Goal: Task Accomplishment & Management: Complete application form

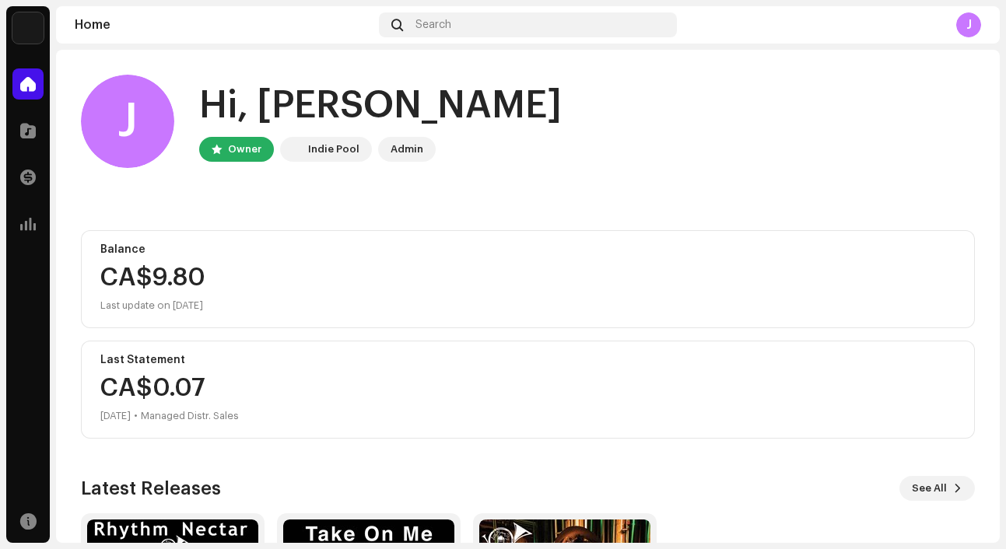
click at [30, 25] on img at bounding box center [27, 27] width 31 height 31
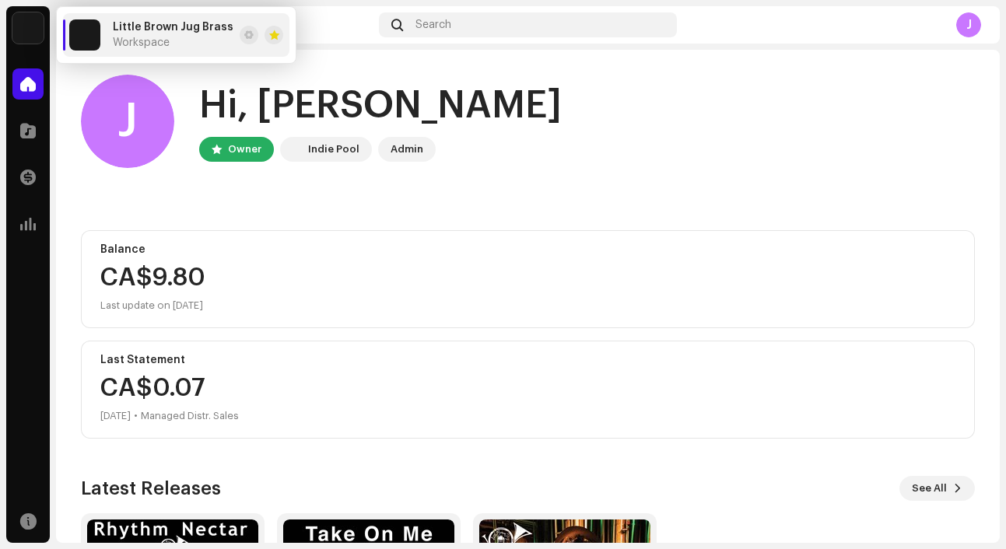
click at [30, 25] on img at bounding box center [27, 27] width 31 height 31
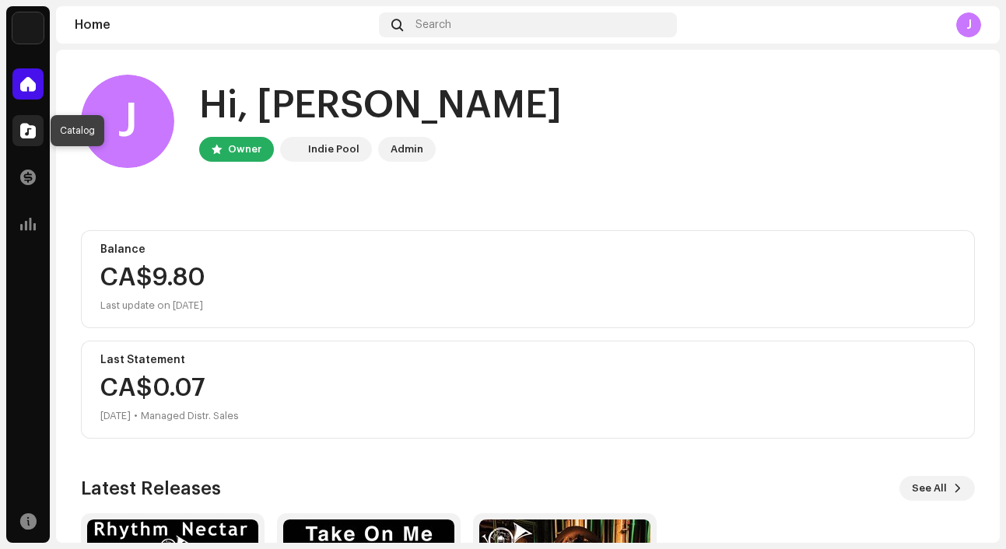
click at [27, 135] on span at bounding box center [28, 131] width 16 height 12
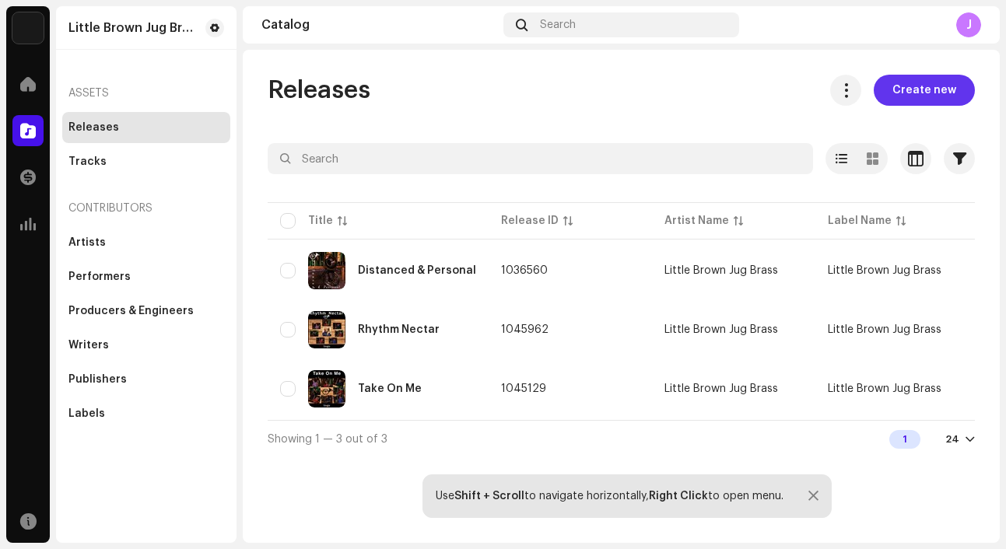
click at [935, 82] on span "Create new" at bounding box center [925, 90] width 64 height 31
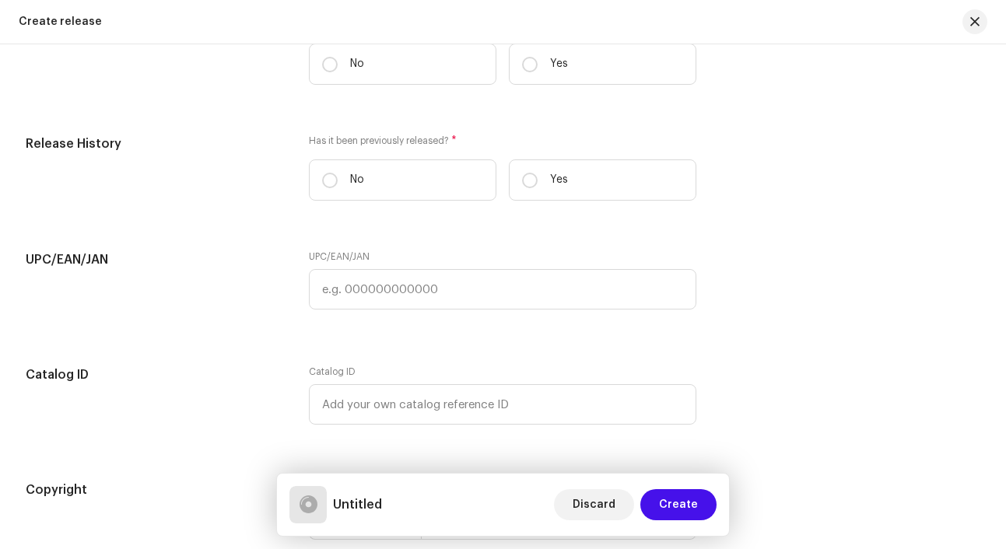
scroll to position [2226, 0]
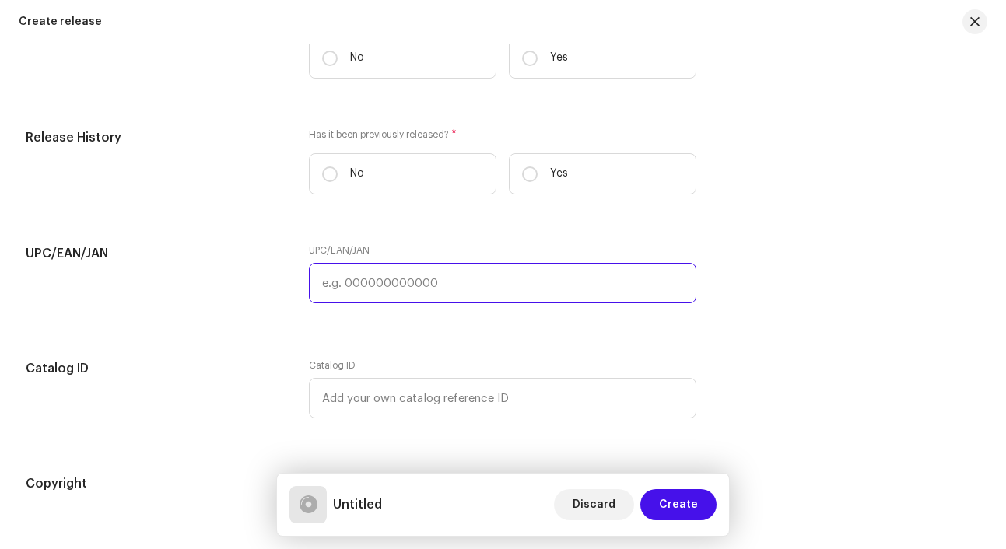
click at [443, 285] on input "text" at bounding box center [503, 283] width 388 height 40
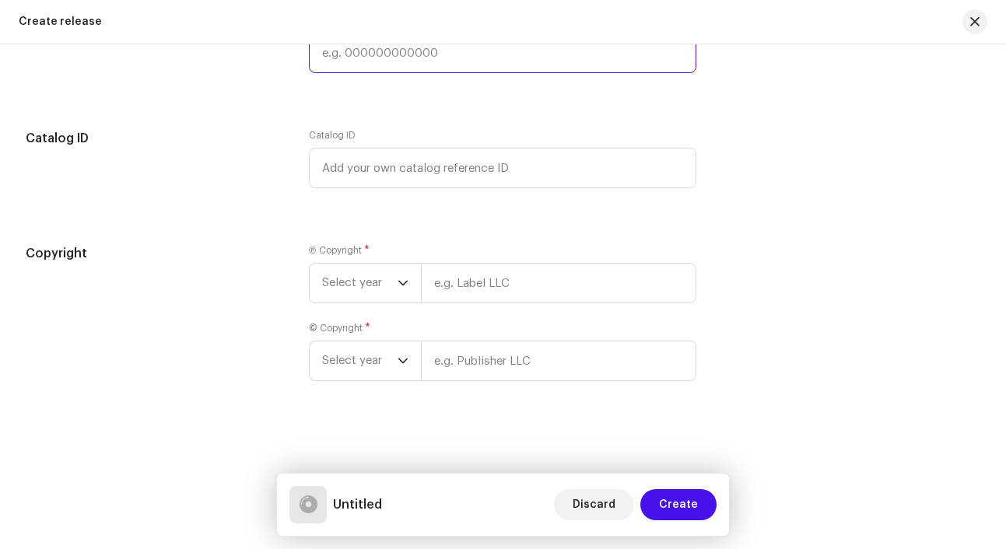
scroll to position [2460, 0]
click at [391, 286] on span "Select year" at bounding box center [359, 283] width 75 height 39
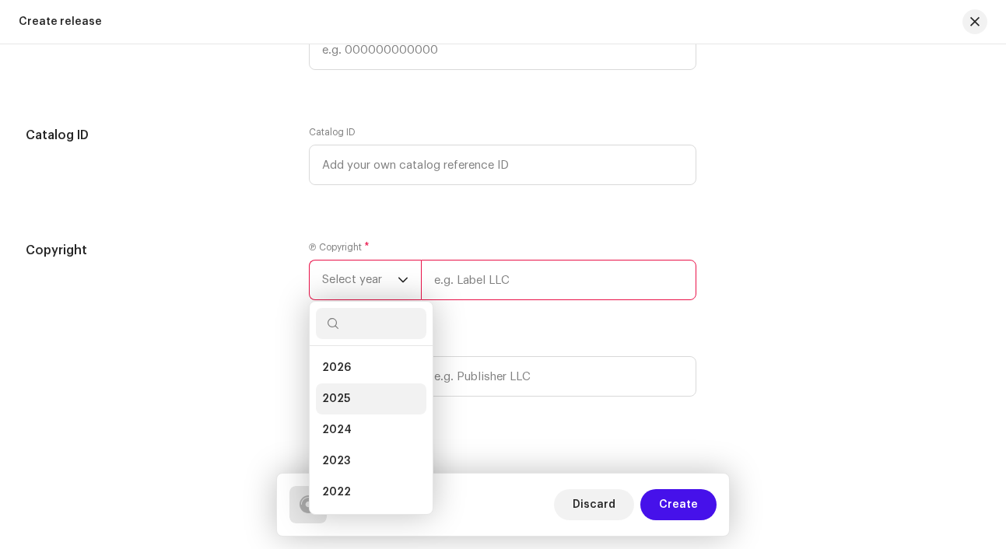
click at [370, 402] on li "2025" at bounding box center [371, 399] width 111 height 31
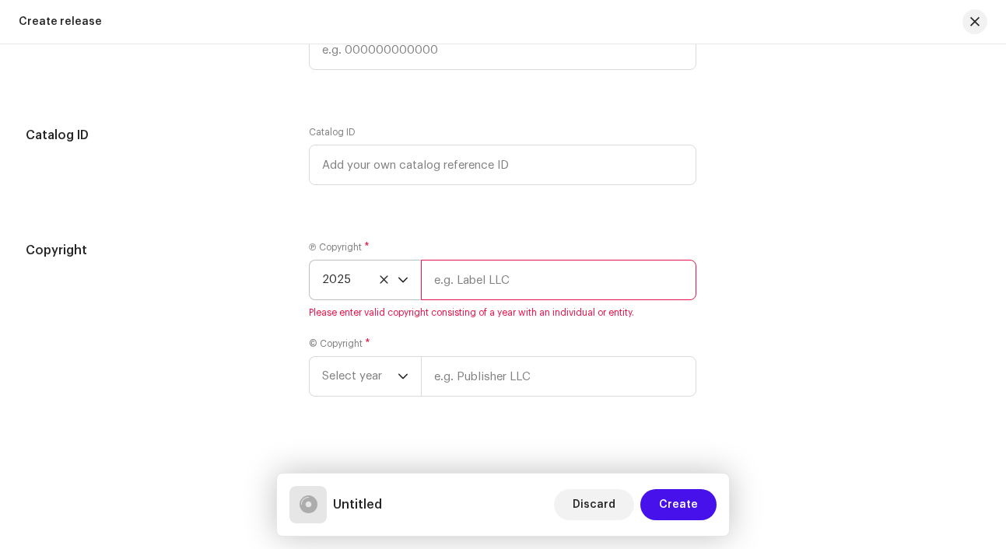
click at [439, 281] on input "text" at bounding box center [559, 280] width 276 height 40
type input "Little Brown Jug Brass"
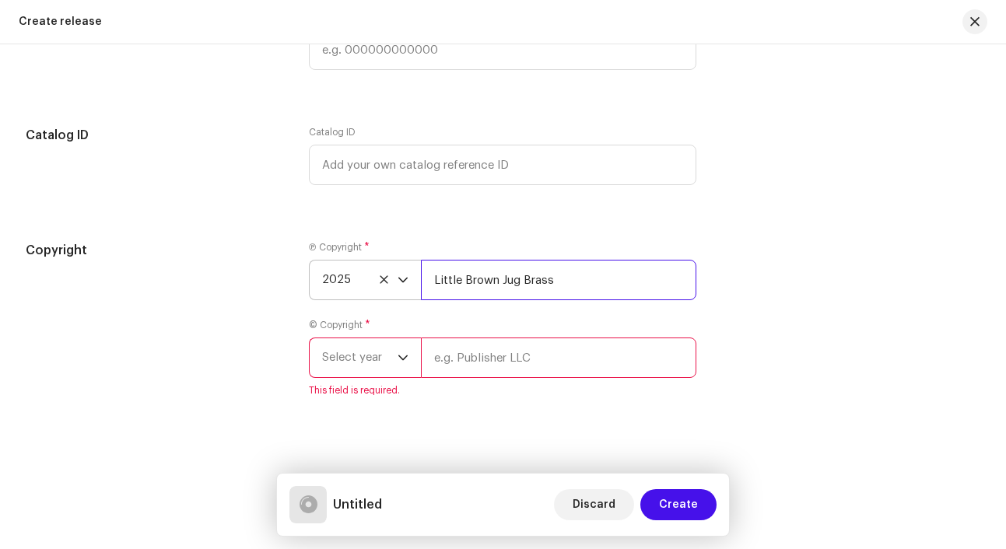
drag, startPoint x: 559, startPoint y: 283, endPoint x: 371, endPoint y: 281, distance: 187.6
click at [371, 281] on div "2025 Little Brown Jug Brass" at bounding box center [503, 280] width 388 height 40
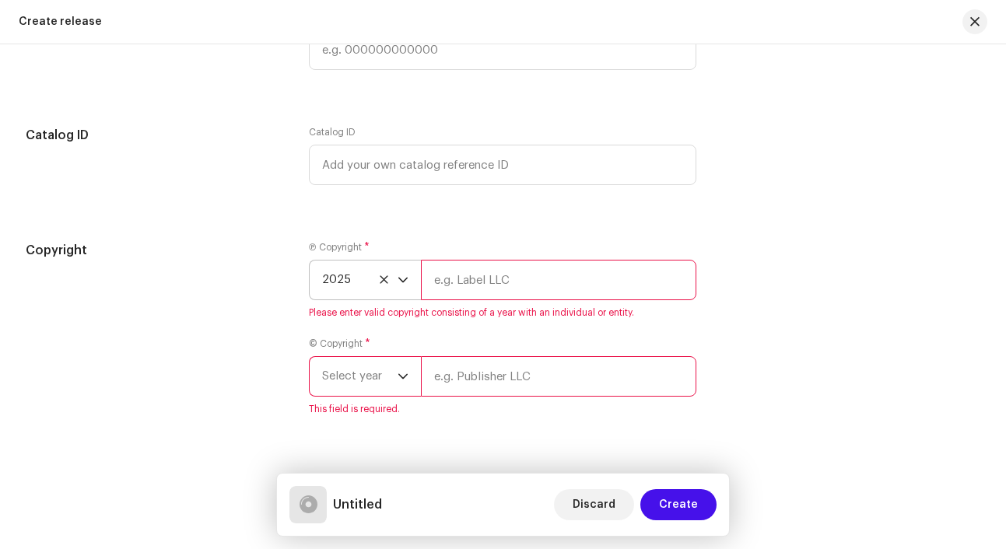
click at [381, 283] on icon at bounding box center [384, 280] width 10 height 10
click at [381, 283] on span "Select year" at bounding box center [359, 280] width 75 height 39
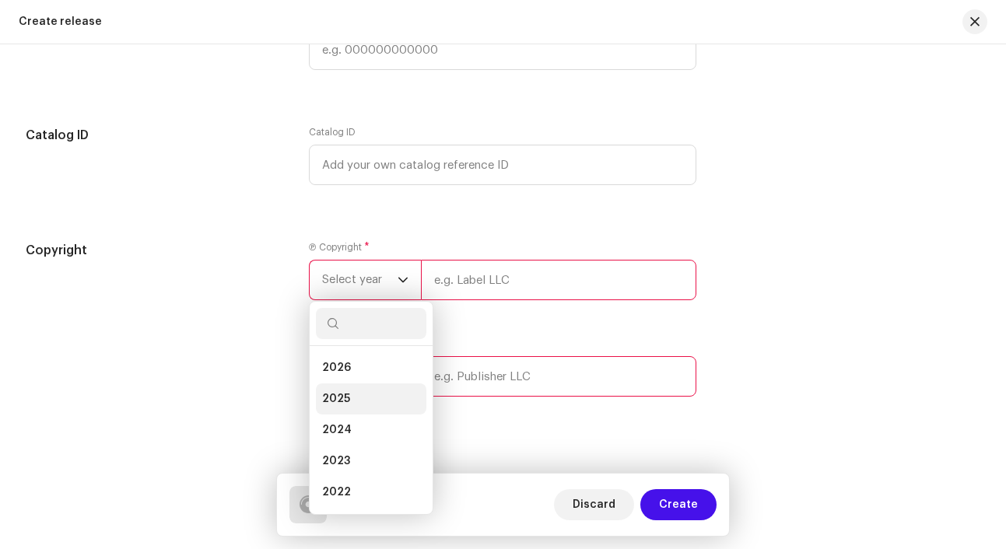
click at [356, 401] on li "2025" at bounding box center [371, 399] width 111 height 31
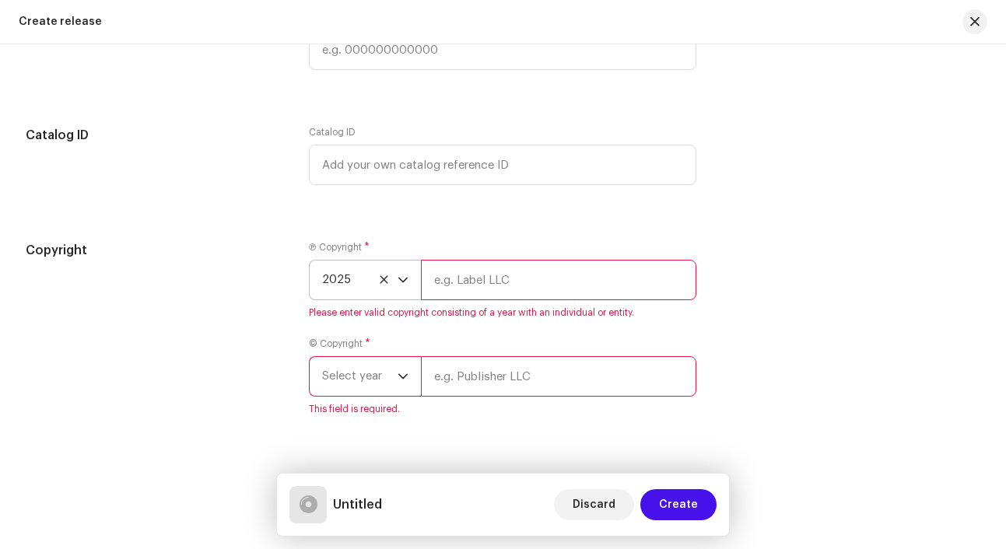
click at [510, 283] on input "text" at bounding box center [559, 280] width 276 height 40
type input "Little Brown Jug Brass"
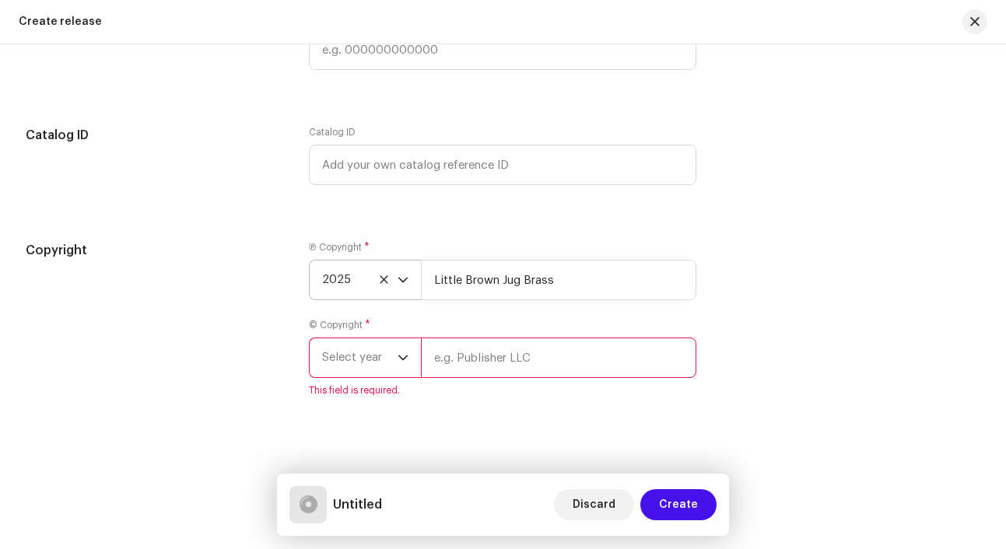
click at [384, 360] on span "Select year" at bounding box center [359, 358] width 75 height 39
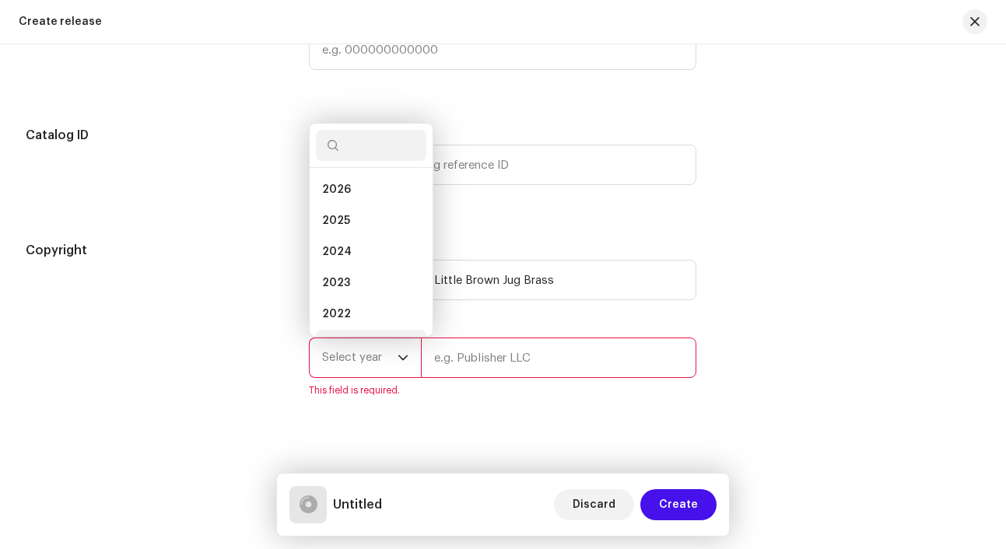
scroll to position [25, 0]
click at [369, 196] on li "2025" at bounding box center [371, 196] width 111 height 31
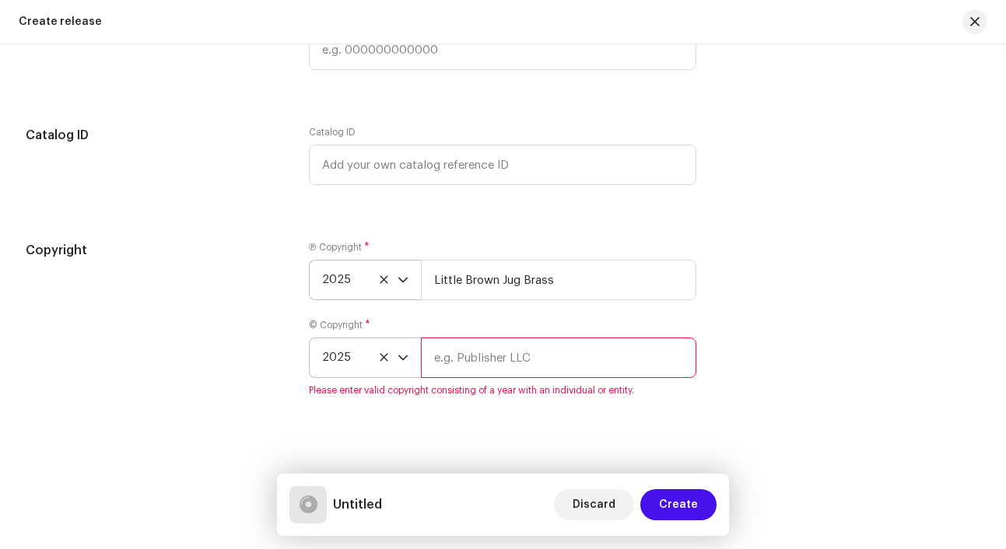
click at [445, 359] on input "text" at bounding box center [559, 358] width 276 height 40
type input "Little Brown Jug Brass"
click at [771, 330] on div "Copyright Ⓟ Copyright * 2025 Little Brown Jug Brass © Copyright * 2025 Little B…" at bounding box center [504, 328] width 956 height 174
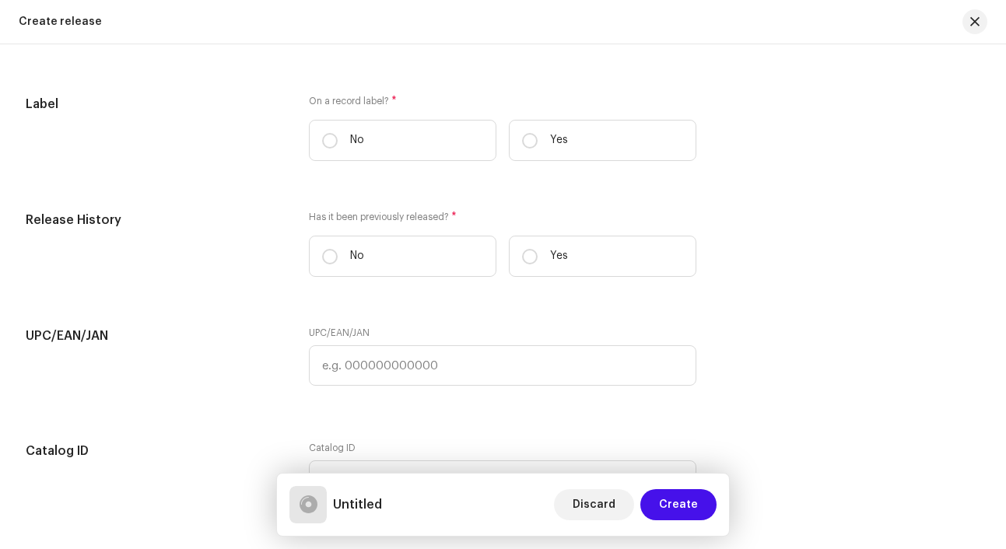
scroll to position [2094, 0]
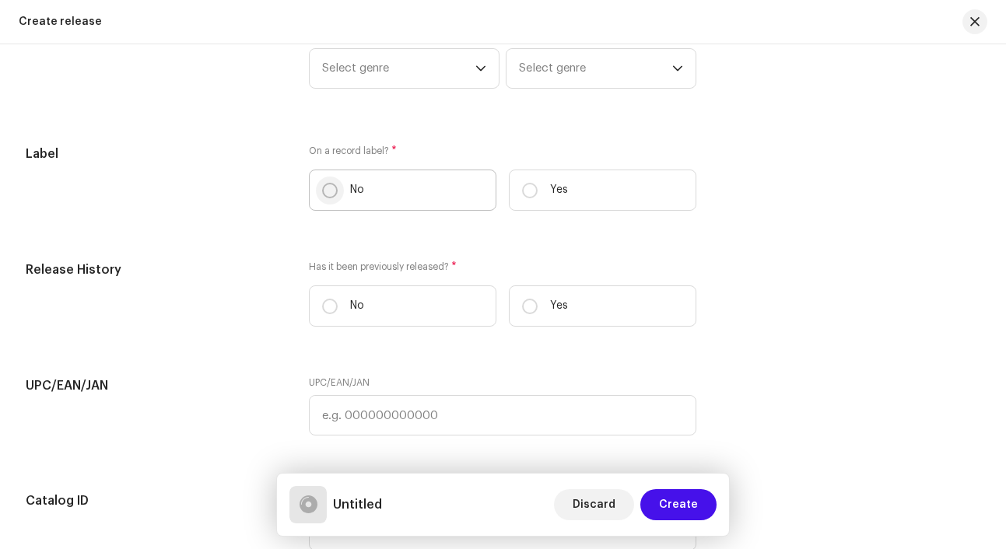
click at [328, 191] on input "No" at bounding box center [330, 191] width 16 height 16
radio input "true"
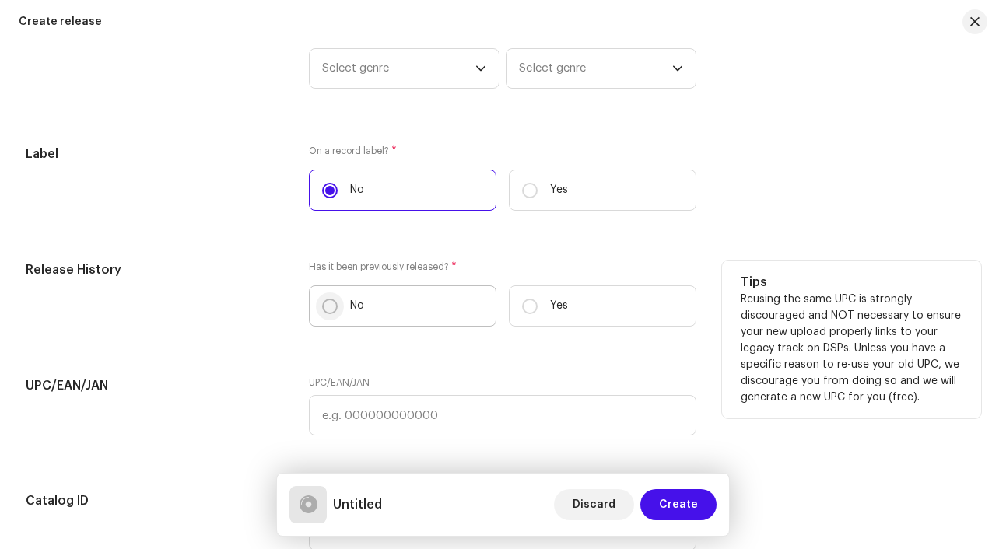
click at [330, 302] on input "No" at bounding box center [330, 307] width 16 height 16
radio input "true"
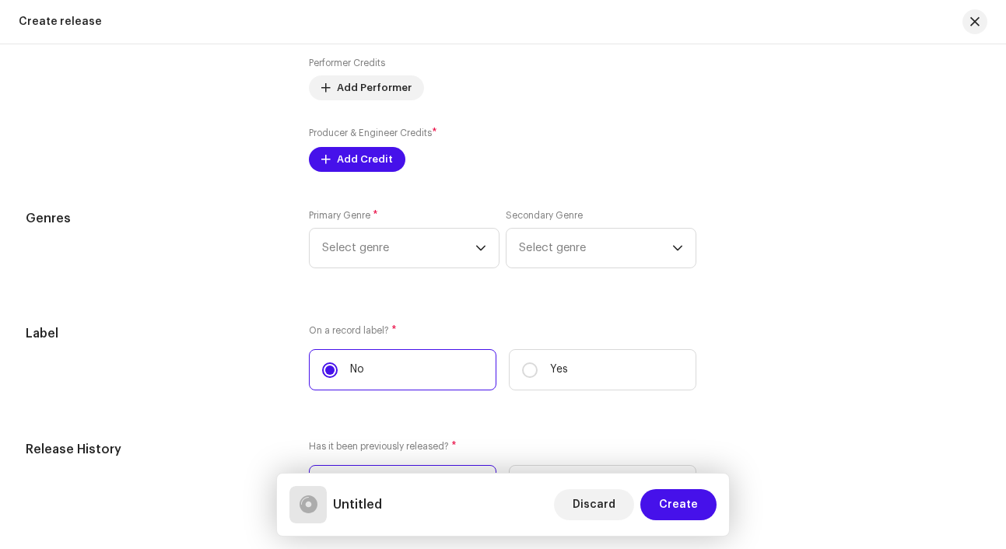
scroll to position [1911, 0]
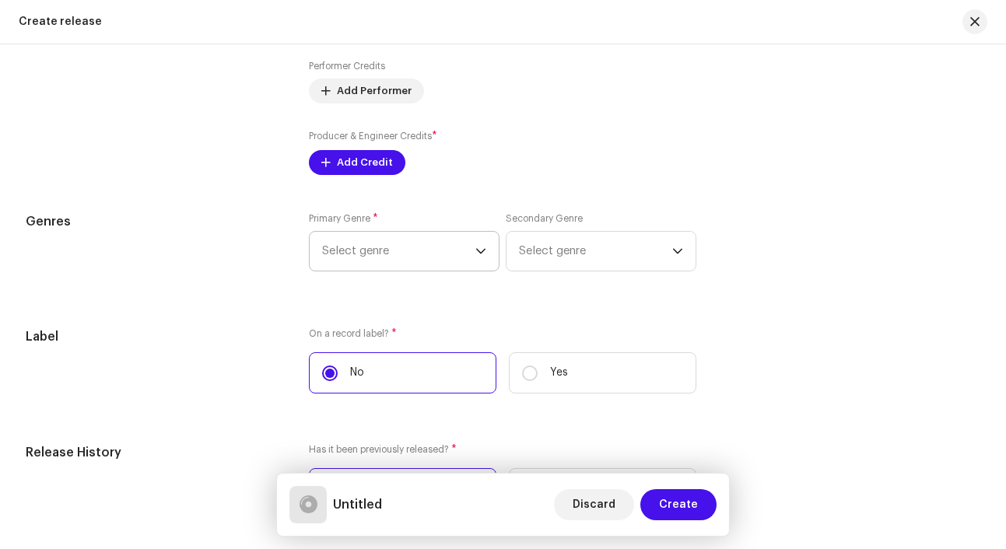
click at [421, 249] on span "Select genre" at bounding box center [398, 251] width 153 height 39
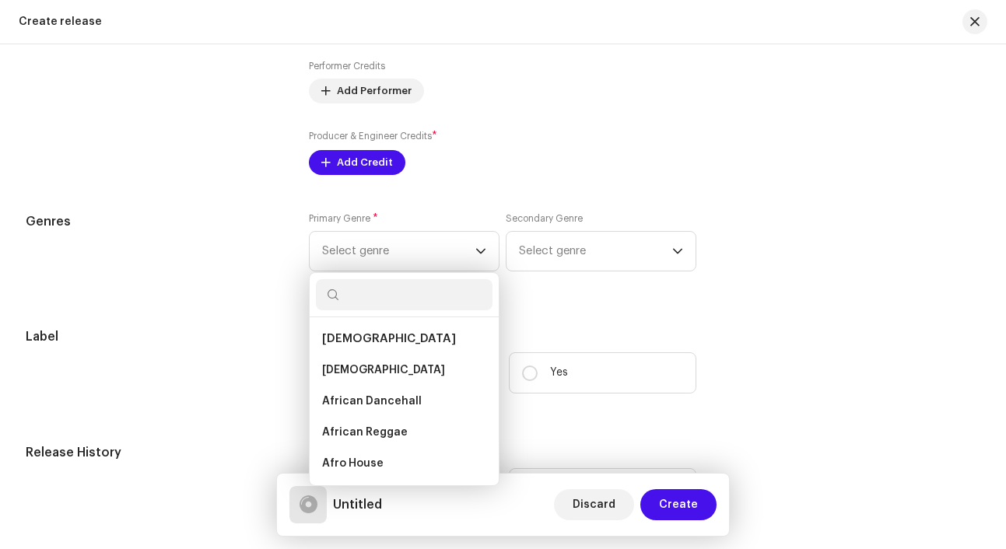
click at [567, 163] on div "Producer & Engineer Credits * Add Credit" at bounding box center [503, 151] width 388 height 47
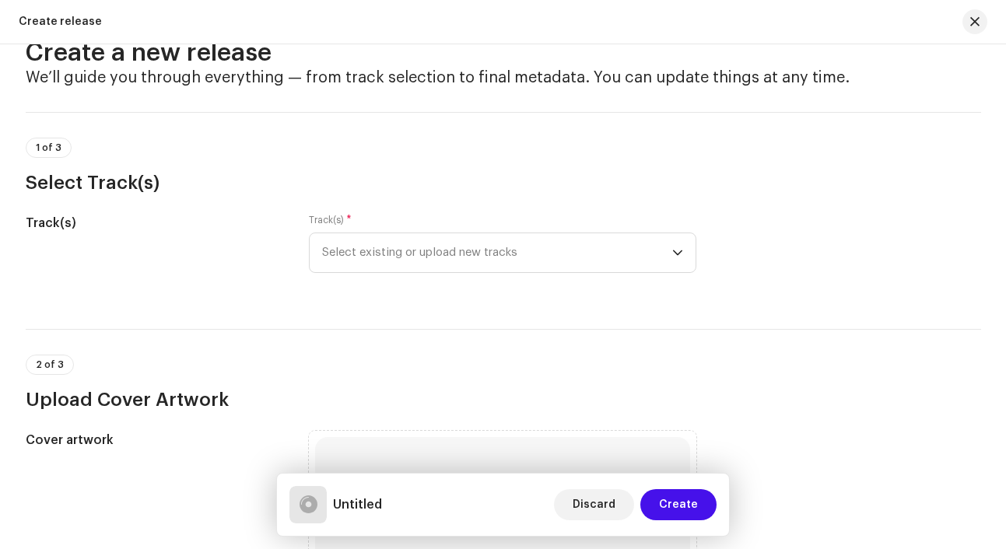
scroll to position [0, 0]
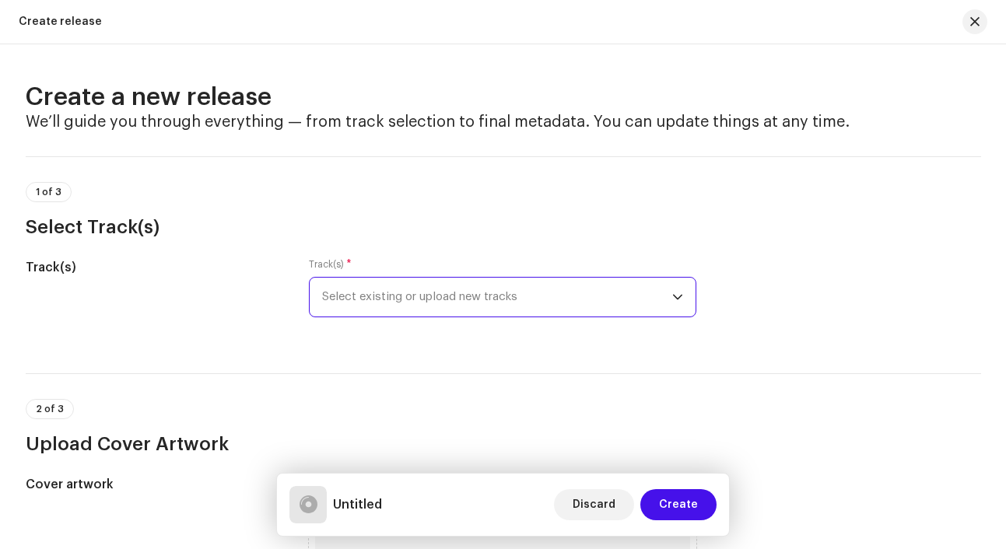
click at [490, 306] on span "Select existing or upload new tracks" at bounding box center [497, 297] width 350 height 39
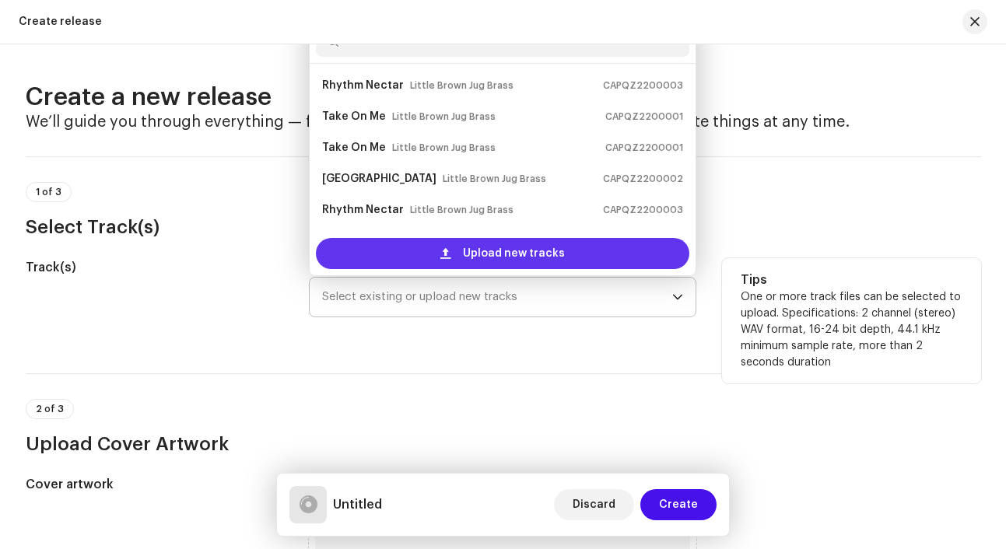
click at [490, 260] on span "Upload new tracks" at bounding box center [514, 253] width 102 height 31
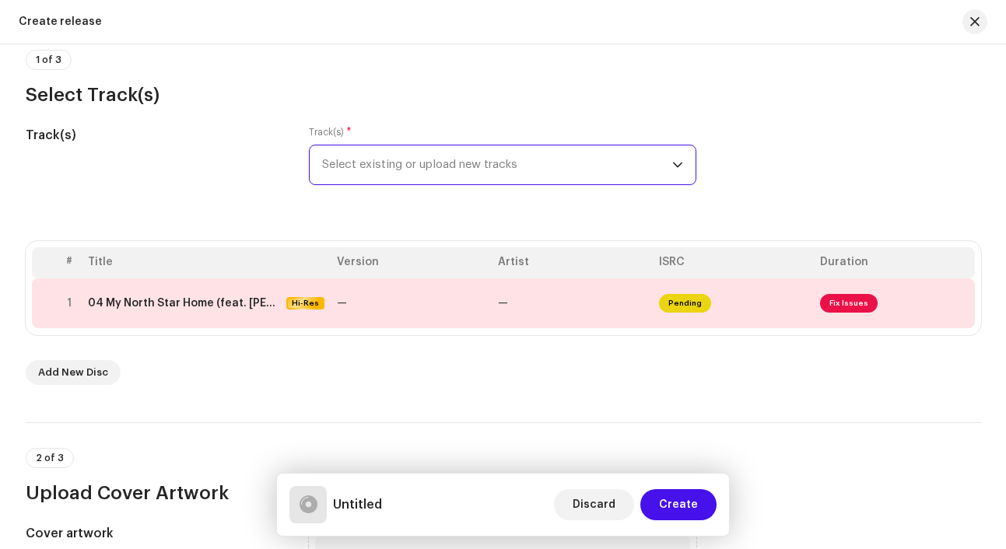
scroll to position [142, 0]
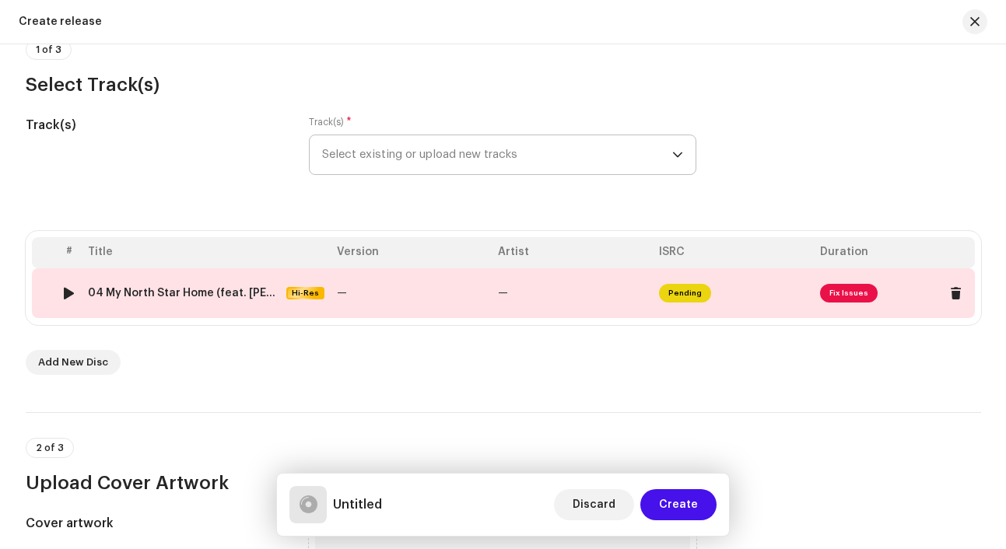
click at [855, 288] on span "Fix Issues" at bounding box center [849, 293] width 58 height 19
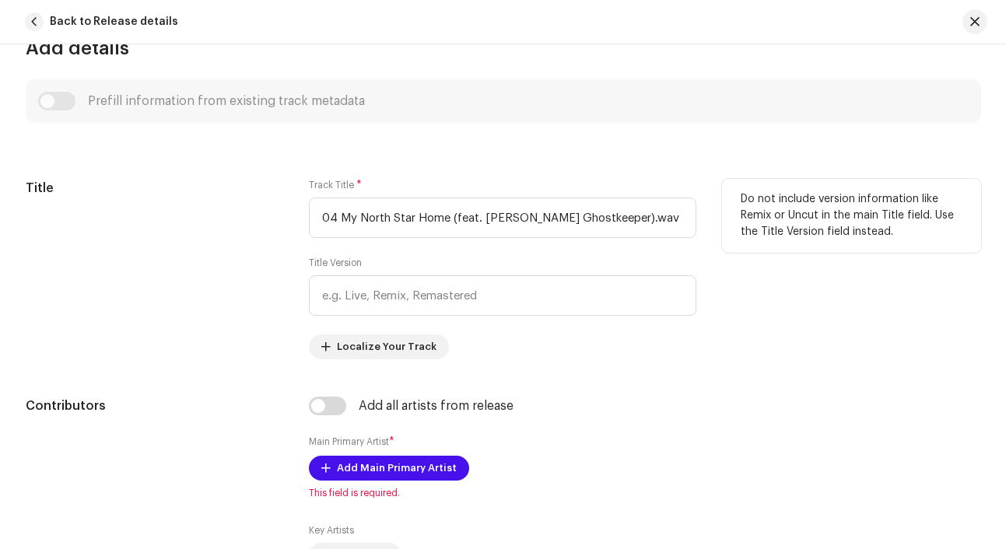
scroll to position [600, 0]
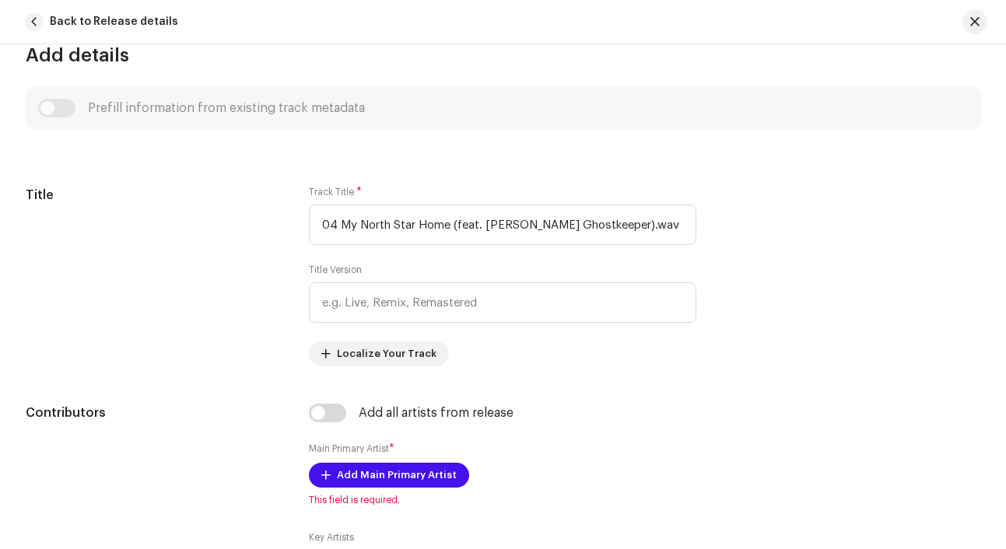
click at [65, 111] on div "Prefill information from existing track metadata" at bounding box center [503, 108] width 931 height 19
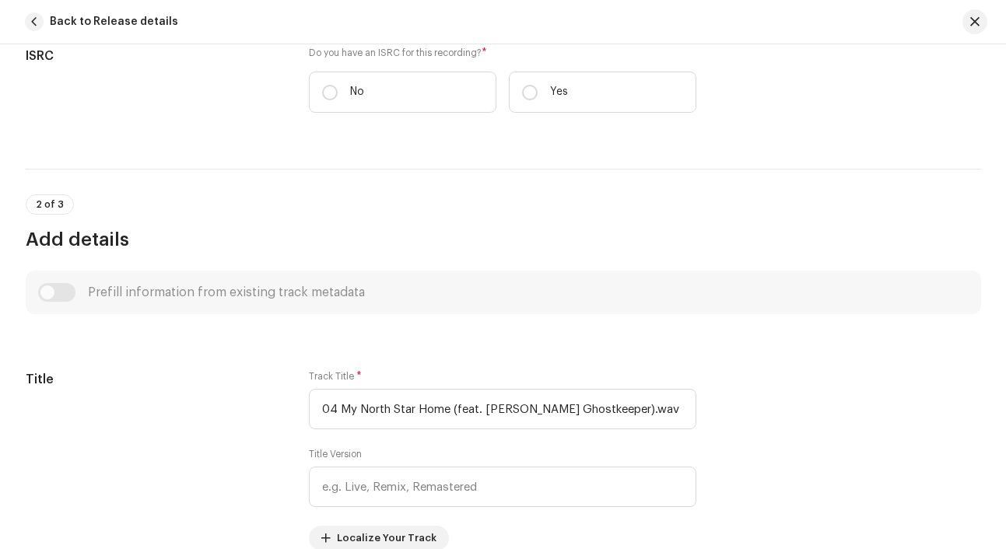
scroll to position [436, 0]
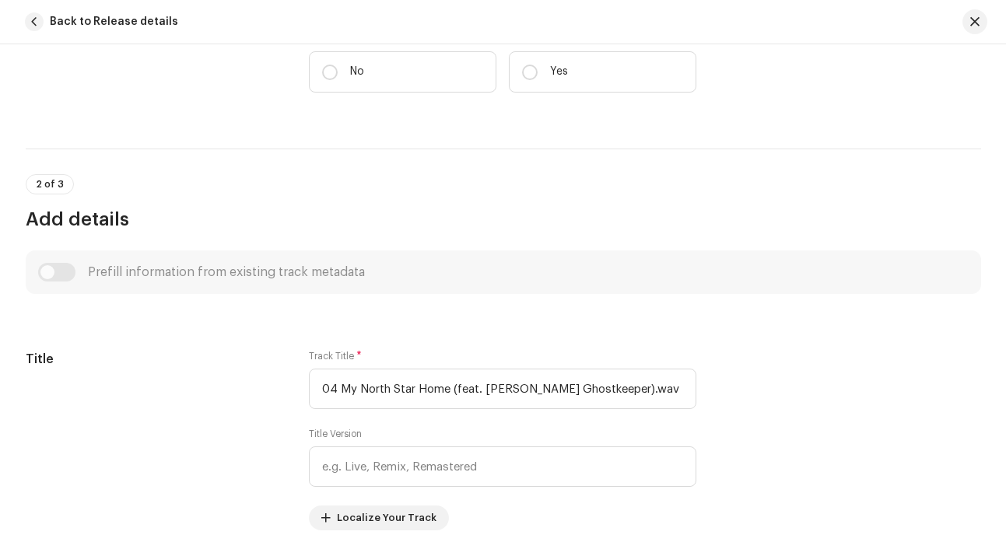
click at [58, 276] on div "Prefill information from existing track metadata" at bounding box center [503, 272] width 931 height 19
click at [48, 274] on div "Prefill information from existing track metadata" at bounding box center [503, 272] width 931 height 19
drag, startPoint x: 48, startPoint y: 274, endPoint x: 127, endPoint y: 276, distance: 78.6
click at [127, 276] on div "Prefill information from existing track metadata" at bounding box center [503, 272] width 931 height 19
drag, startPoint x: 50, startPoint y: 269, endPoint x: 102, endPoint y: 272, distance: 52.2
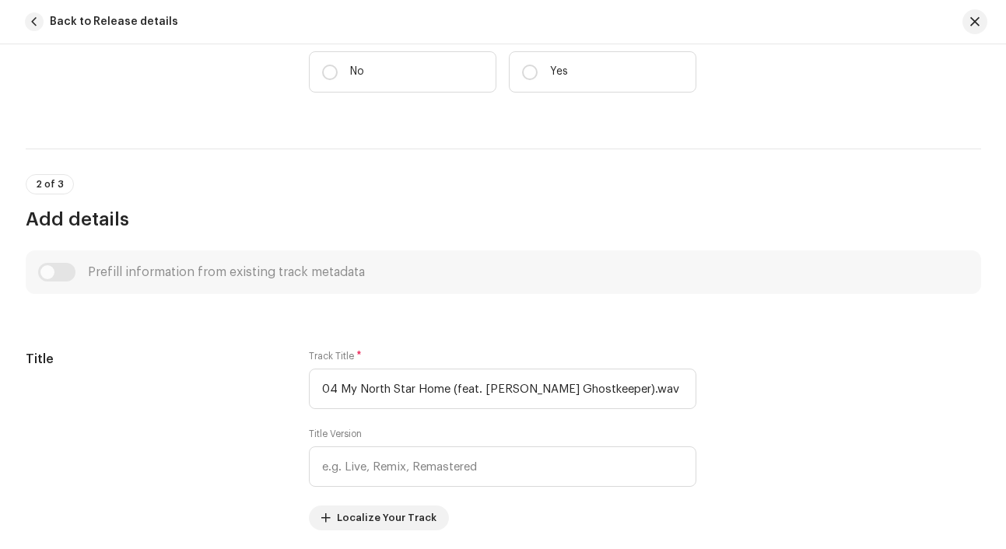
click at [102, 272] on div "Prefill information from existing track metadata" at bounding box center [503, 272] width 931 height 19
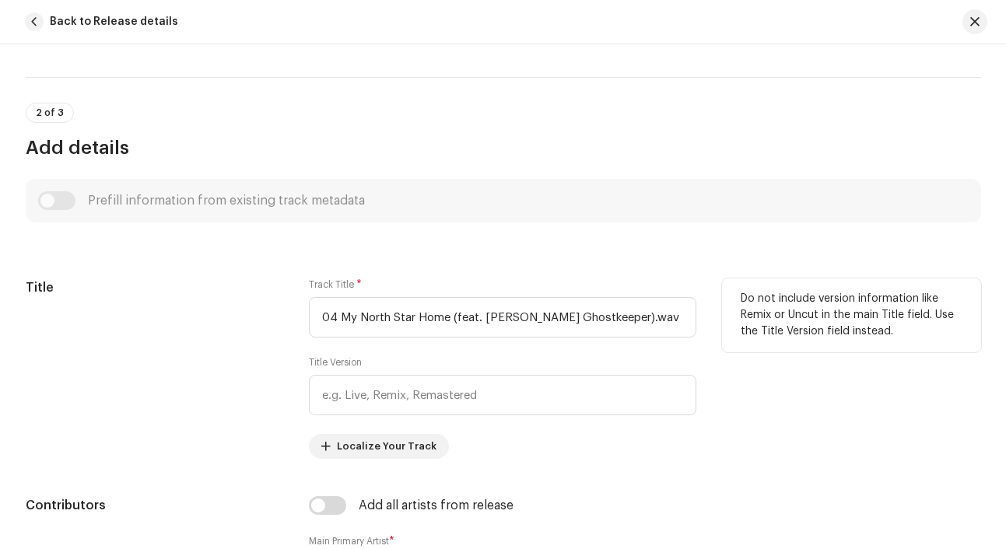
scroll to position [522, 0]
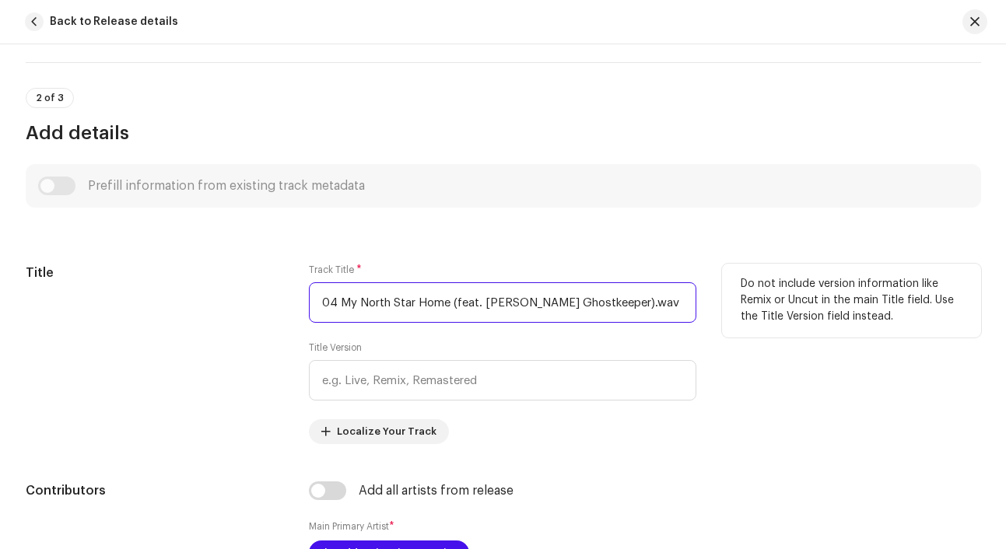
click at [636, 305] on input "04 My North Star Home (feat. [PERSON_NAME] Ghostkeeper).wav" at bounding box center [503, 303] width 388 height 40
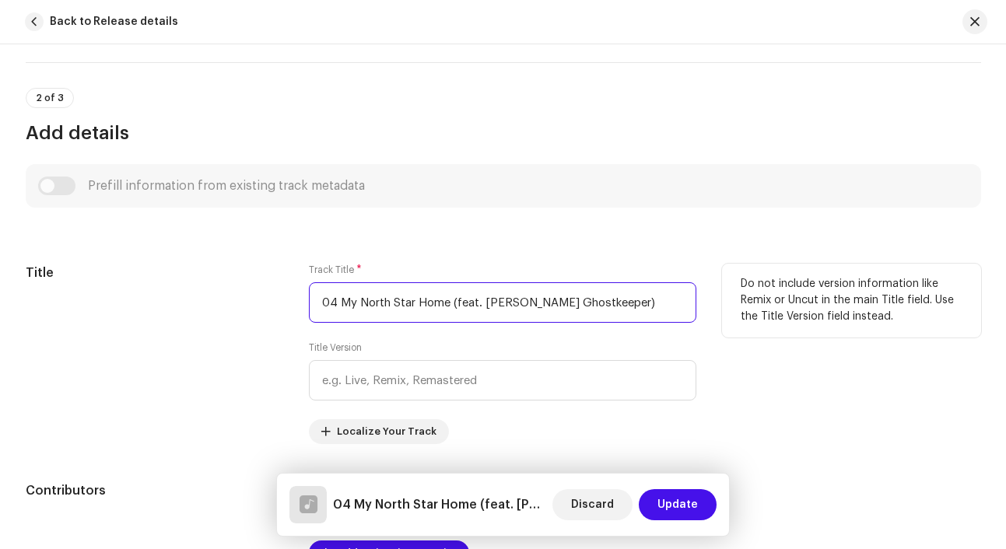
click at [456, 302] on input "04 My North Star Home (feat. [PERSON_NAME] Ghostkeeper)" at bounding box center [503, 303] width 388 height 40
click at [342, 304] on input "04 My North Star Home" at bounding box center [503, 303] width 388 height 40
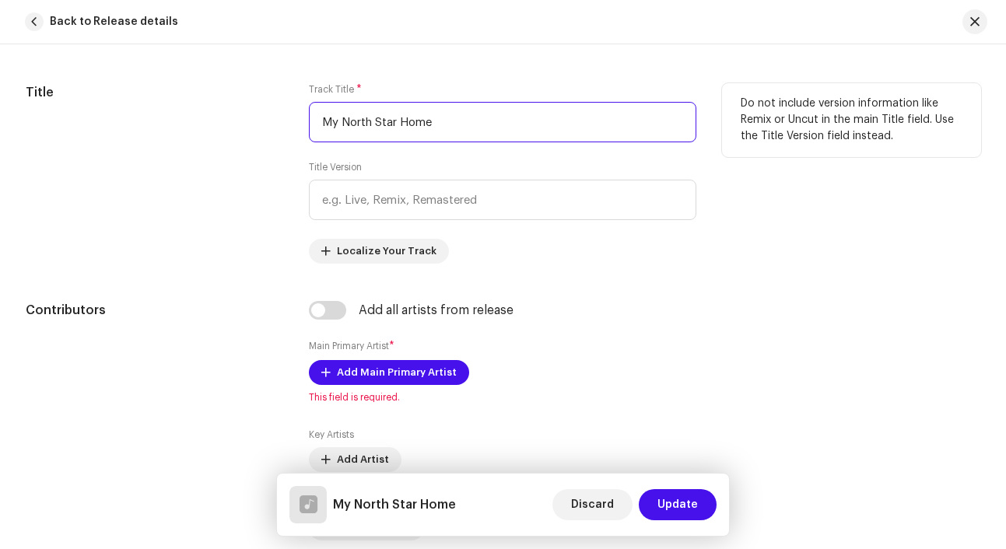
scroll to position [717, 0]
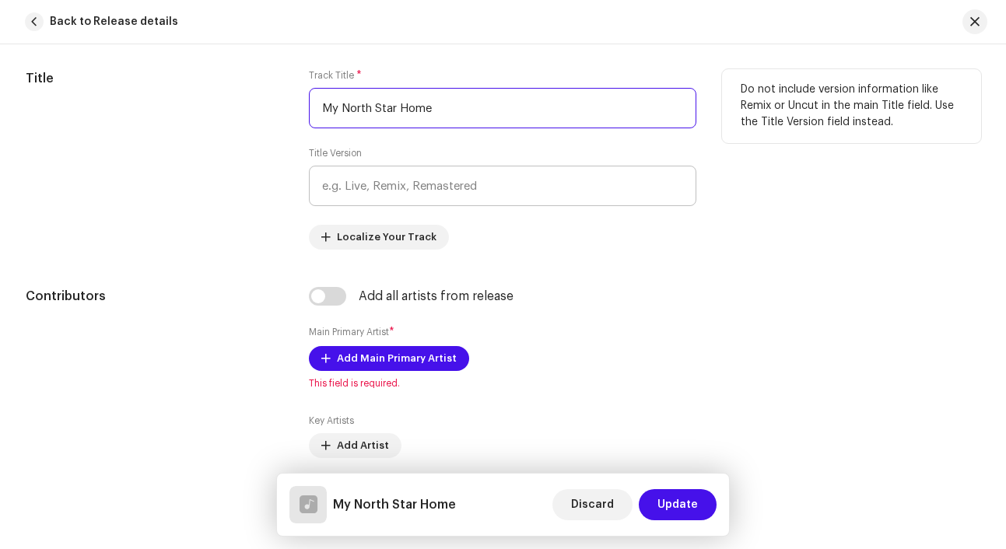
type input "My North Star Home"
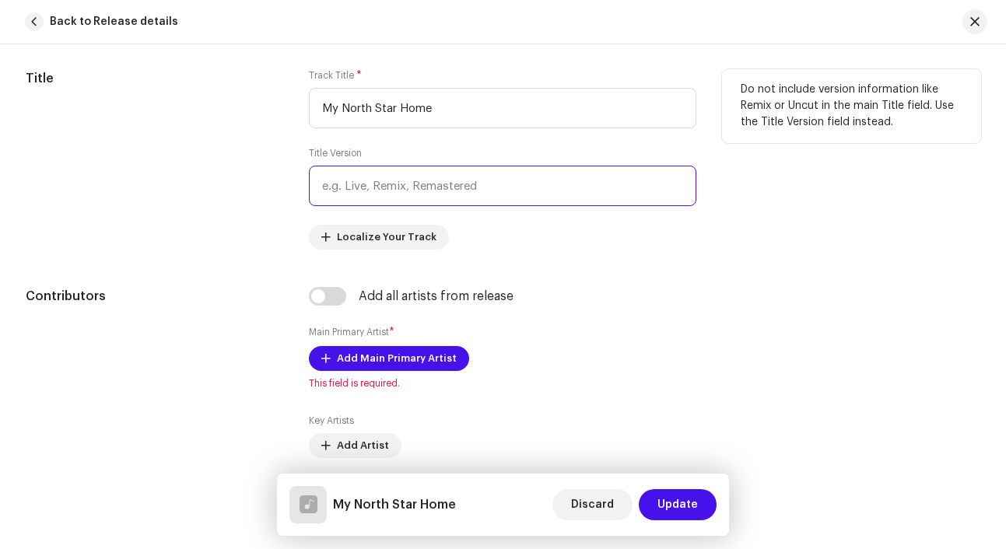
click at [378, 191] on input "text" at bounding box center [503, 186] width 388 height 40
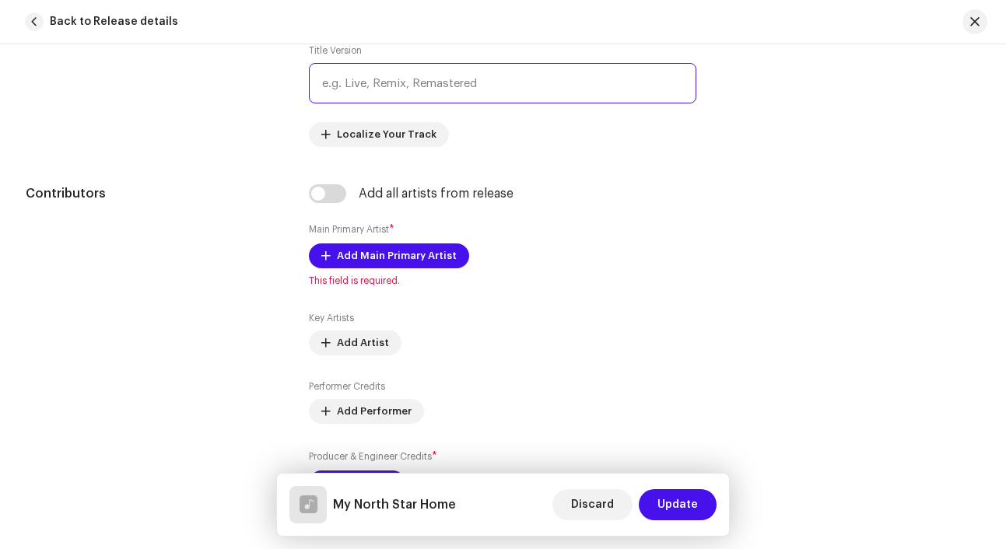
scroll to position [824, 0]
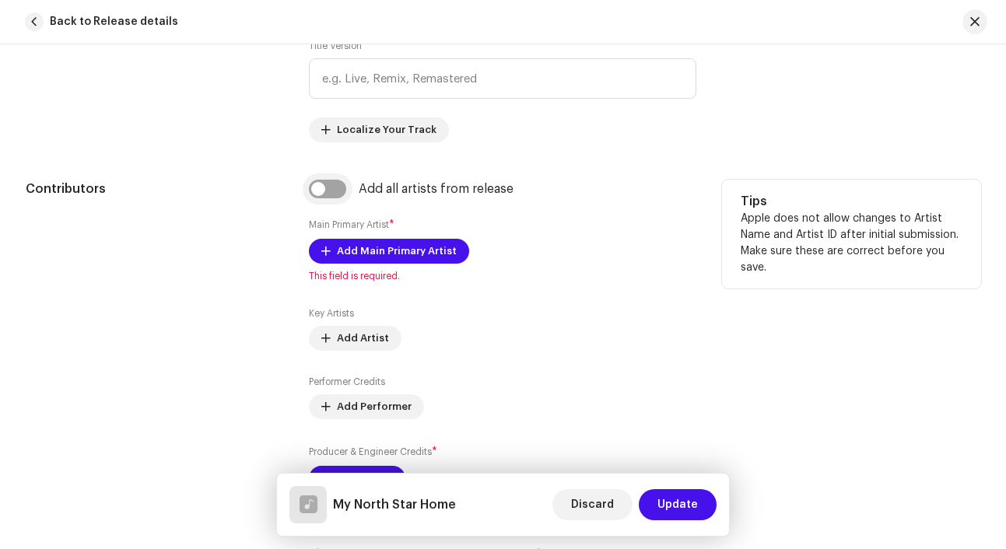
click at [333, 191] on input "checkbox" at bounding box center [327, 189] width 37 height 19
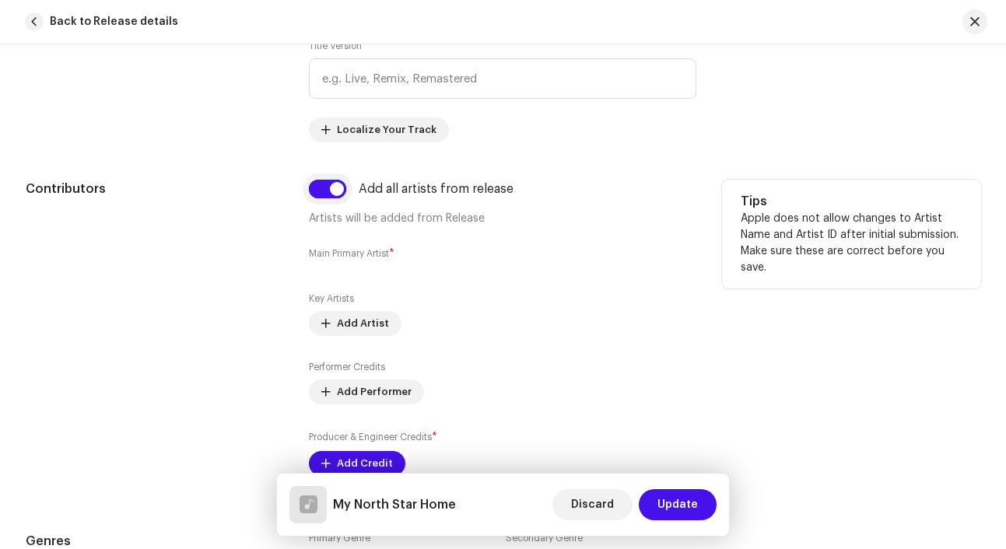
click at [333, 191] on input "checkbox" at bounding box center [327, 189] width 37 height 19
checkbox input "false"
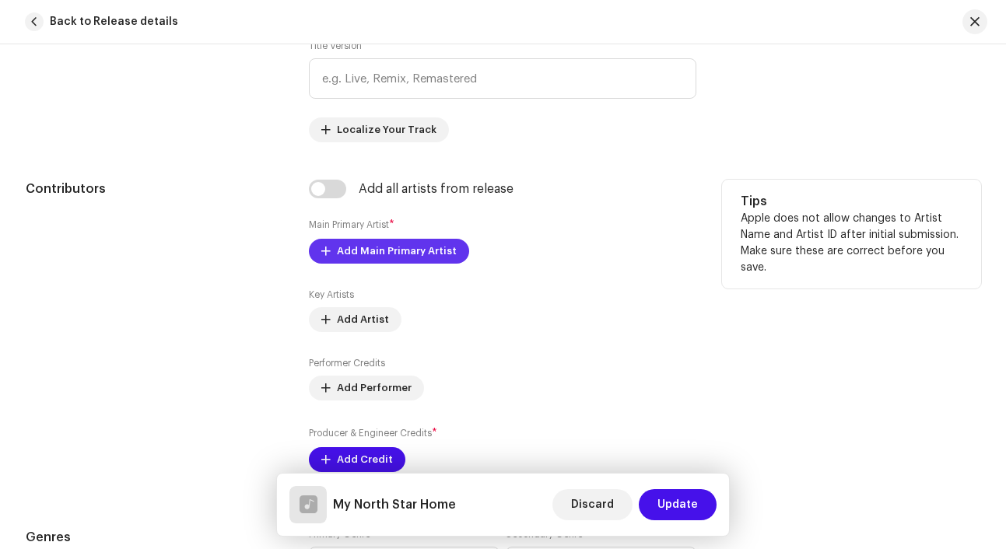
click at [374, 252] on span "Add Main Primary Artist" at bounding box center [397, 251] width 120 height 31
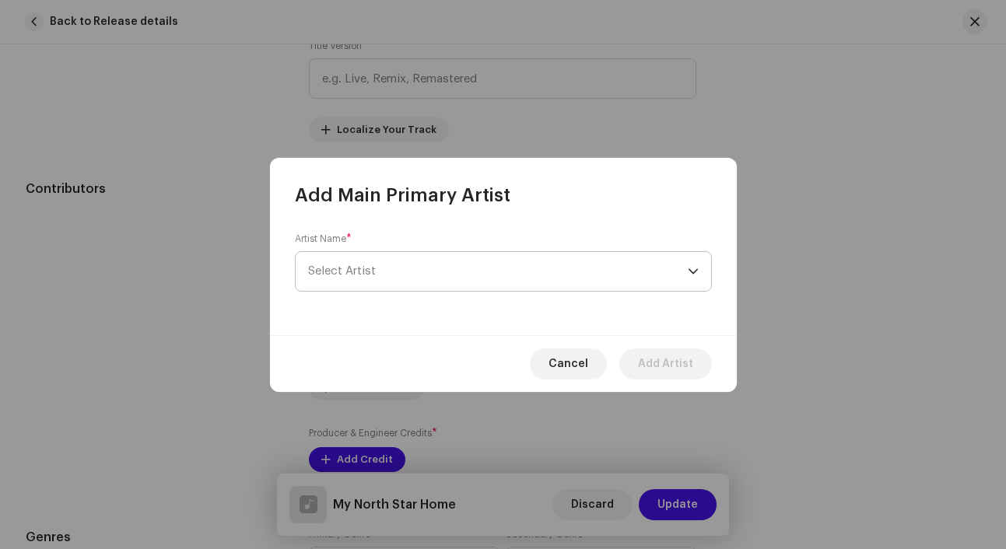
click at [374, 265] on span "Select Artist" at bounding box center [342, 271] width 68 height 12
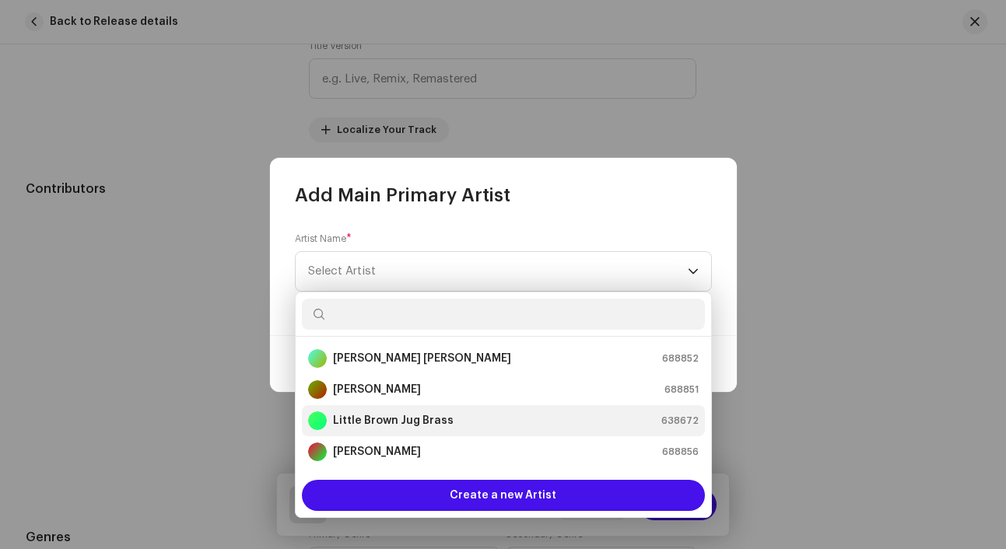
click at [393, 431] on li "Little Brown Jug Brass 638672" at bounding box center [503, 421] width 403 height 31
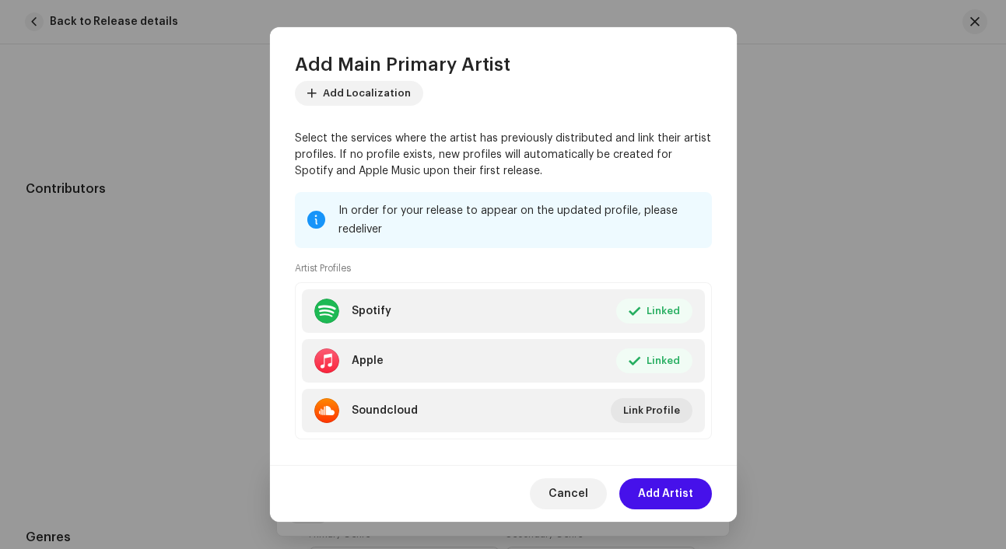
scroll to position [118, 0]
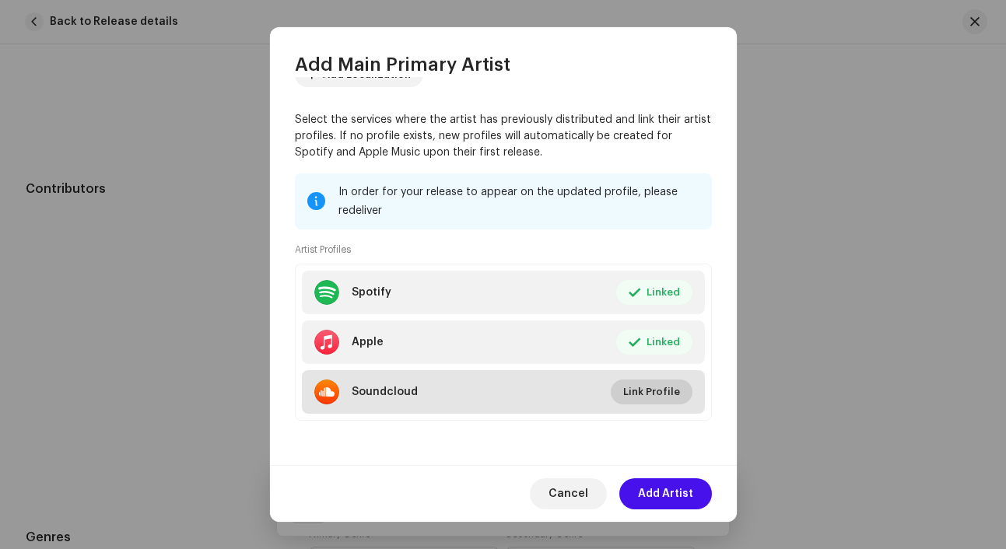
click at [631, 394] on span "Link Profile" at bounding box center [651, 392] width 57 height 31
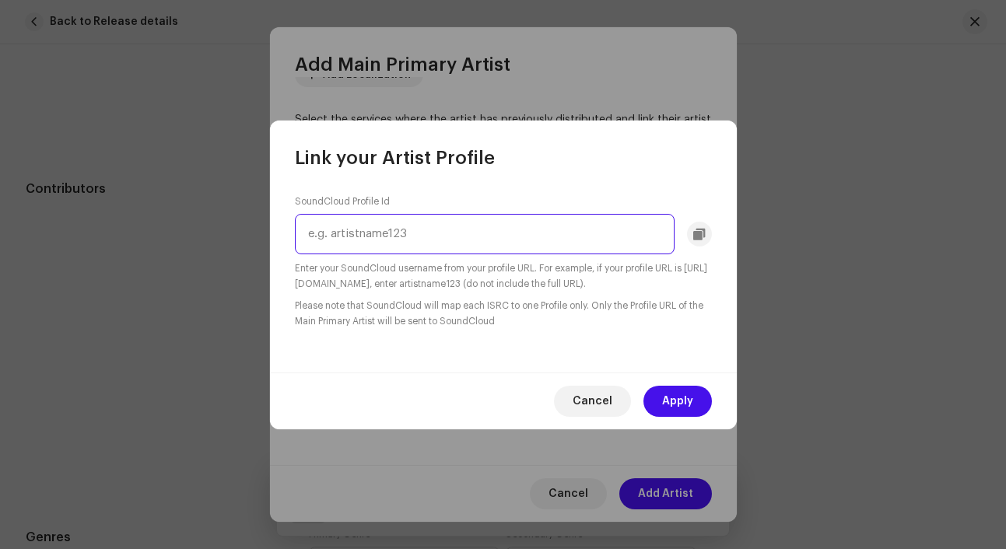
click at [427, 220] on input "text" at bounding box center [485, 234] width 380 height 40
paste input "littlebrownjugbrass"
type input "littlebrownjugbrass"
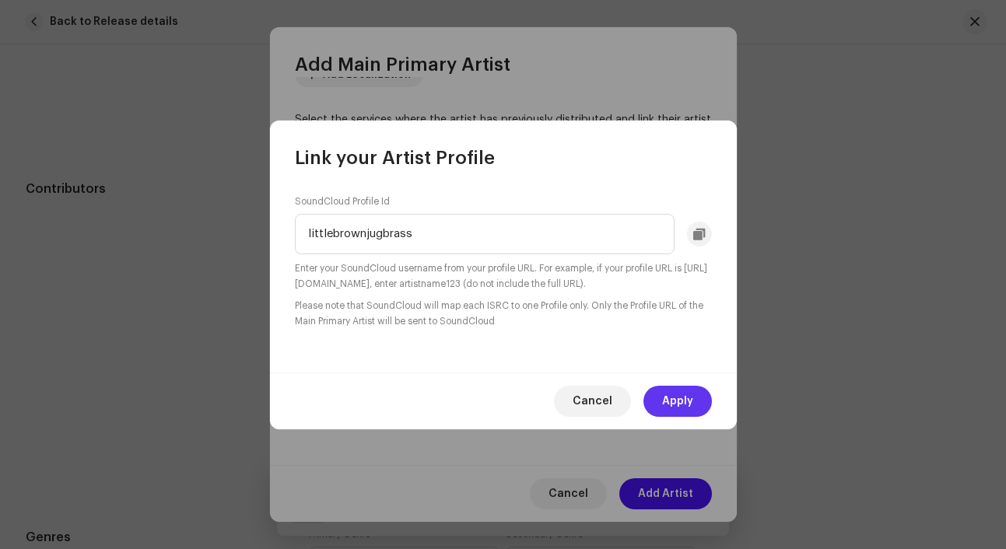
click at [669, 398] on span "Apply" at bounding box center [677, 401] width 31 height 31
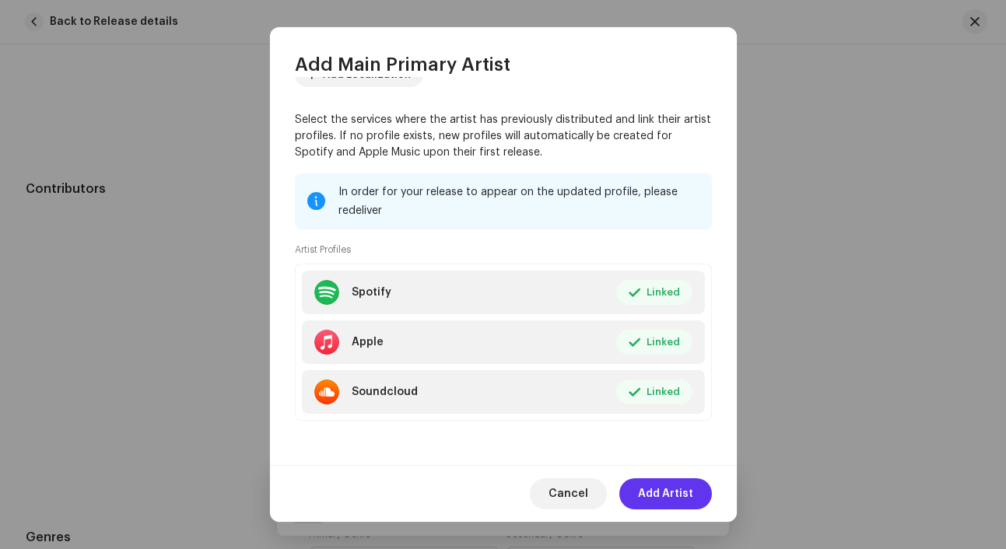
click at [653, 490] on span "Add Artist" at bounding box center [665, 494] width 55 height 31
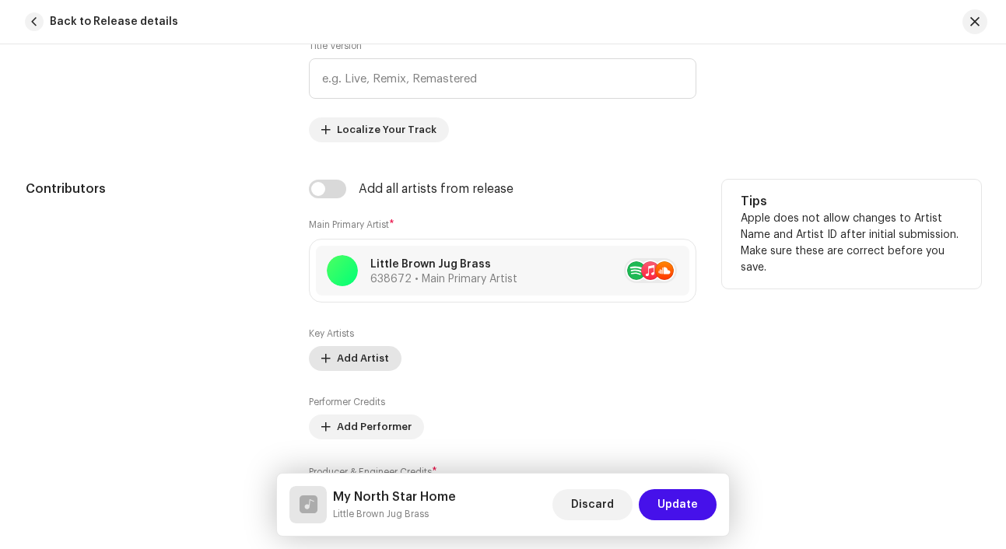
click at [356, 360] on span "Add Artist" at bounding box center [363, 358] width 52 height 31
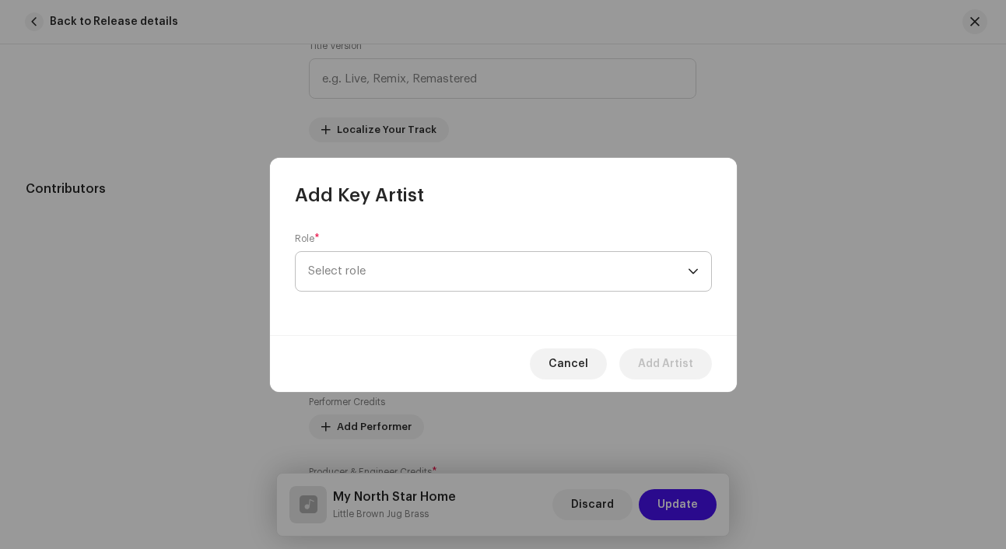
click at [387, 270] on span "Select role" at bounding box center [498, 271] width 380 height 39
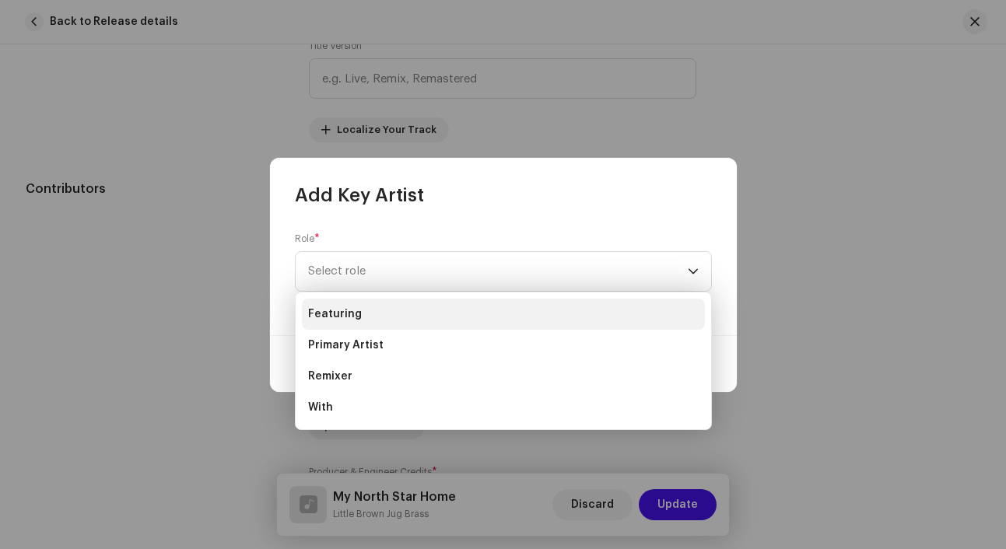
click at [378, 312] on li "Featuring" at bounding box center [503, 314] width 403 height 31
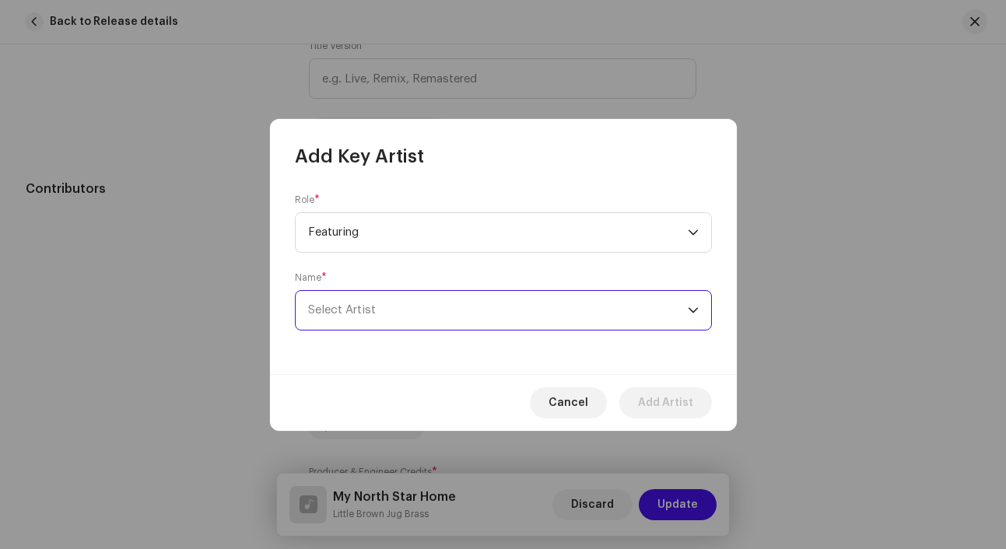
click at [381, 311] on span "Select Artist" at bounding box center [498, 310] width 380 height 39
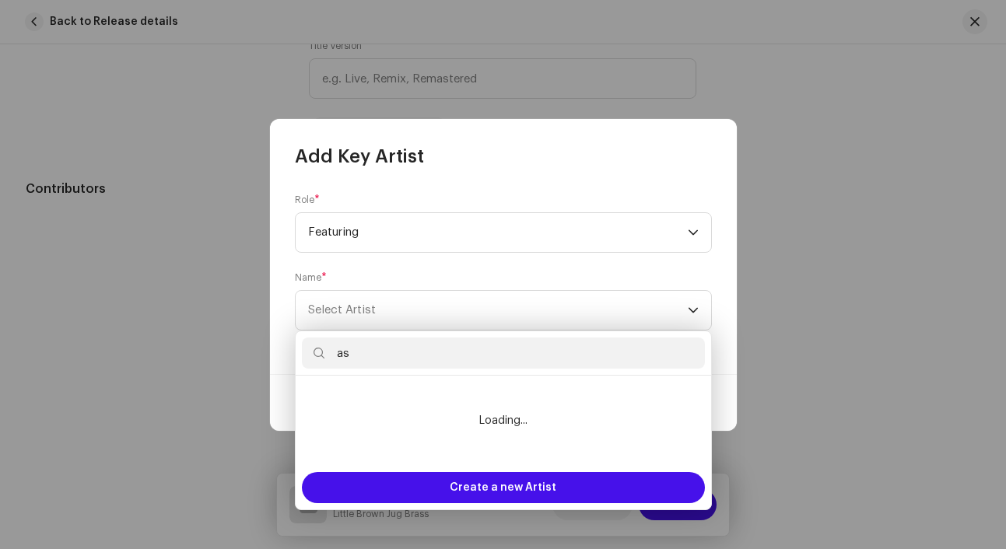
type input "a"
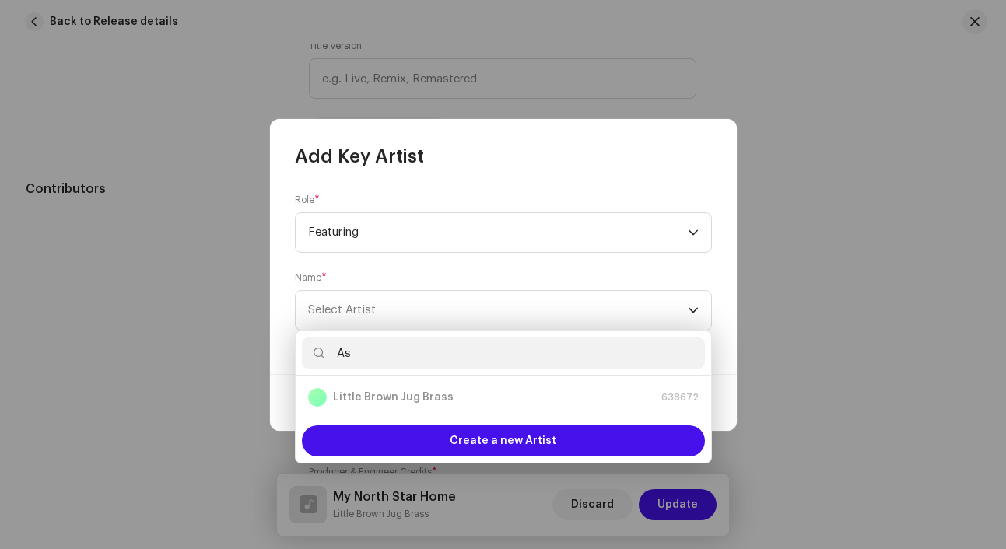
type input "A"
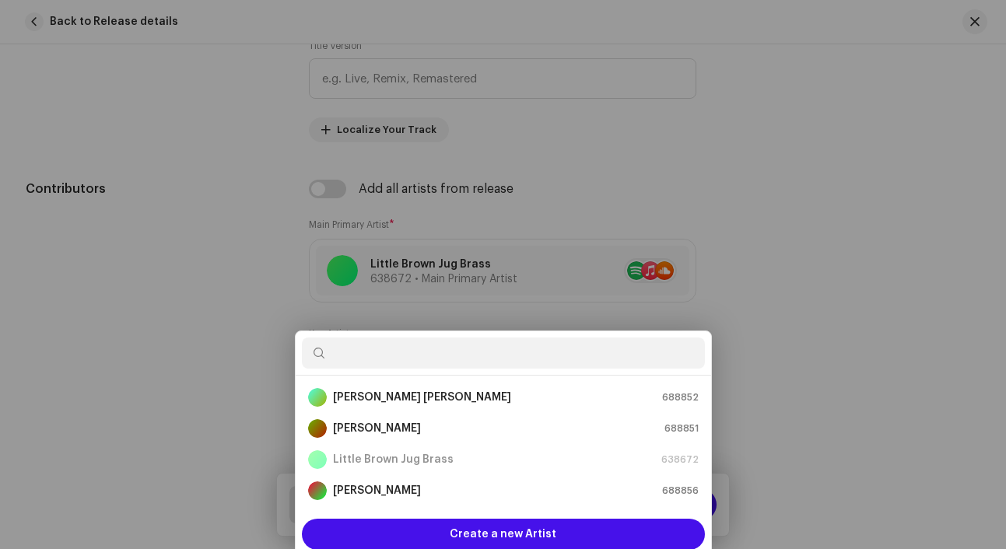
click at [804, 156] on div "Add Key Artist Role * Featuring Name * [PERSON_NAME] Cancel Add Artist" at bounding box center [503, 274] width 1006 height 549
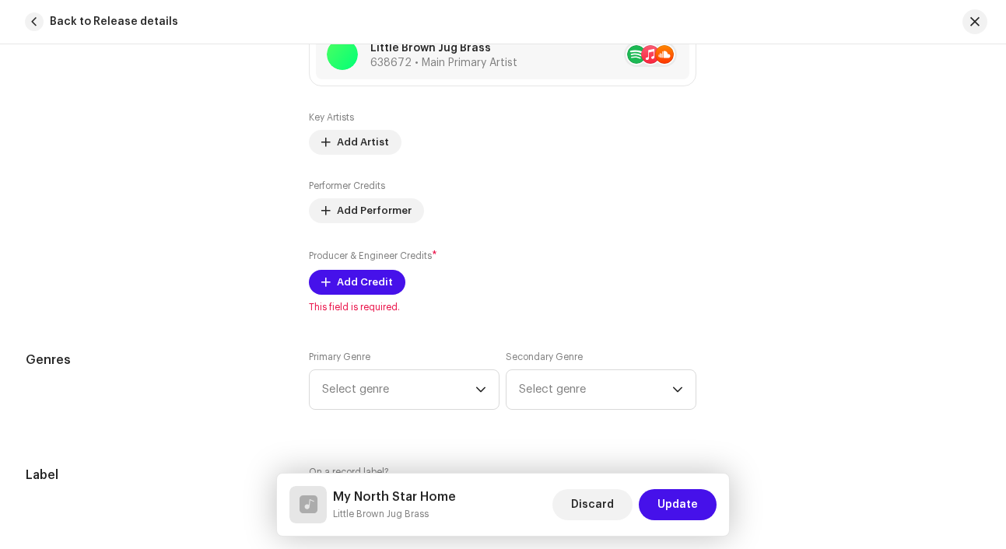
scroll to position [1047, 0]
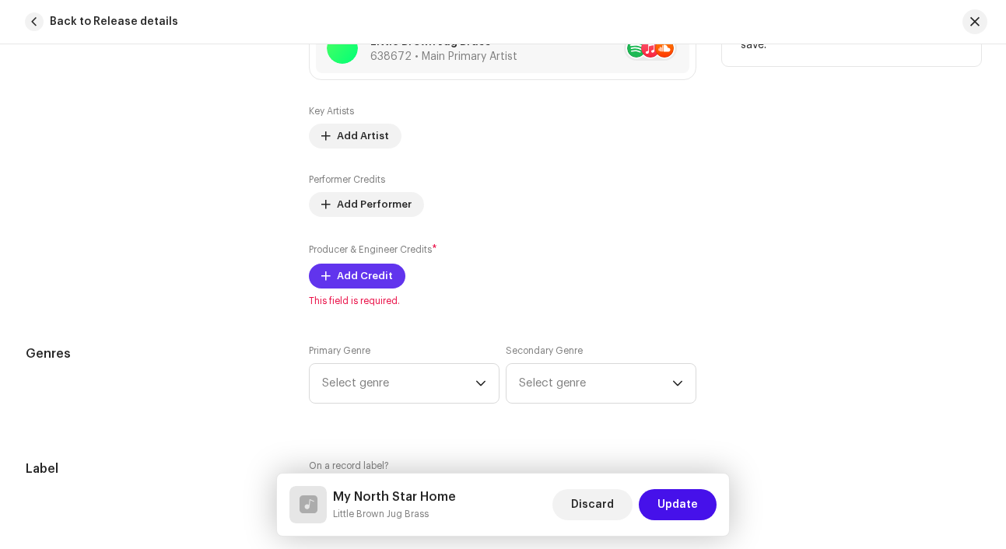
click at [351, 276] on span "Add Credit" at bounding box center [365, 276] width 56 height 31
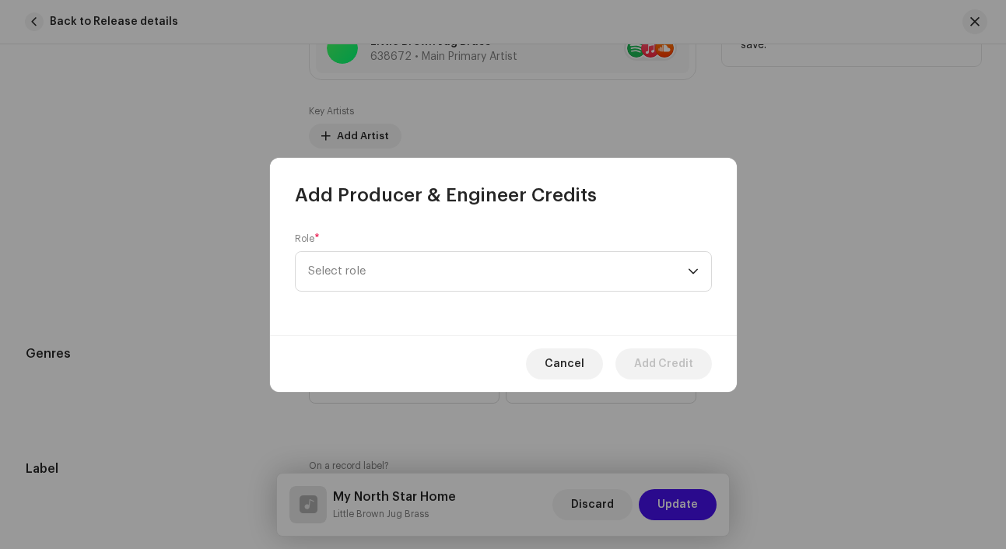
click at [351, 276] on span "Select role" at bounding box center [498, 271] width 380 height 39
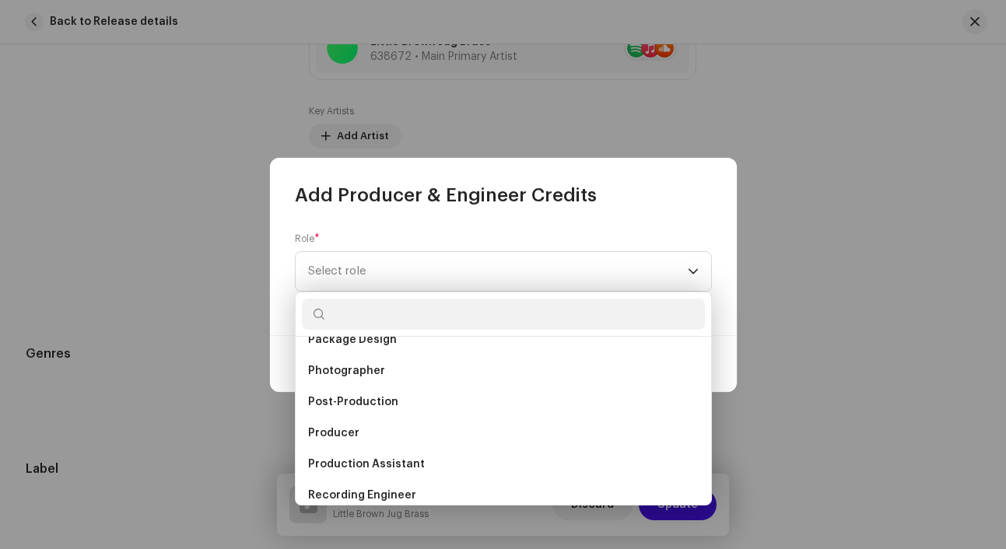
scroll to position [553, 0]
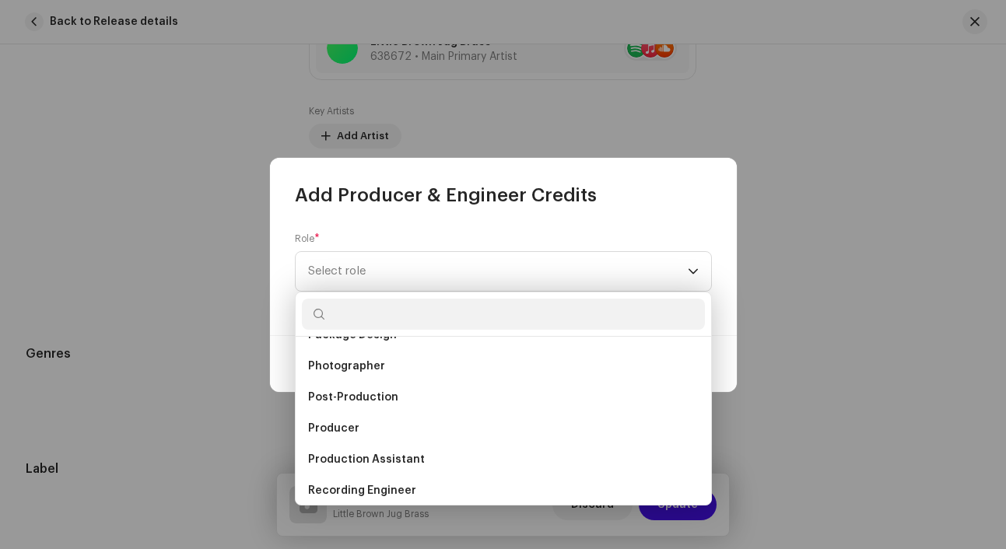
click at [362, 424] on li "Producer" at bounding box center [503, 428] width 403 height 31
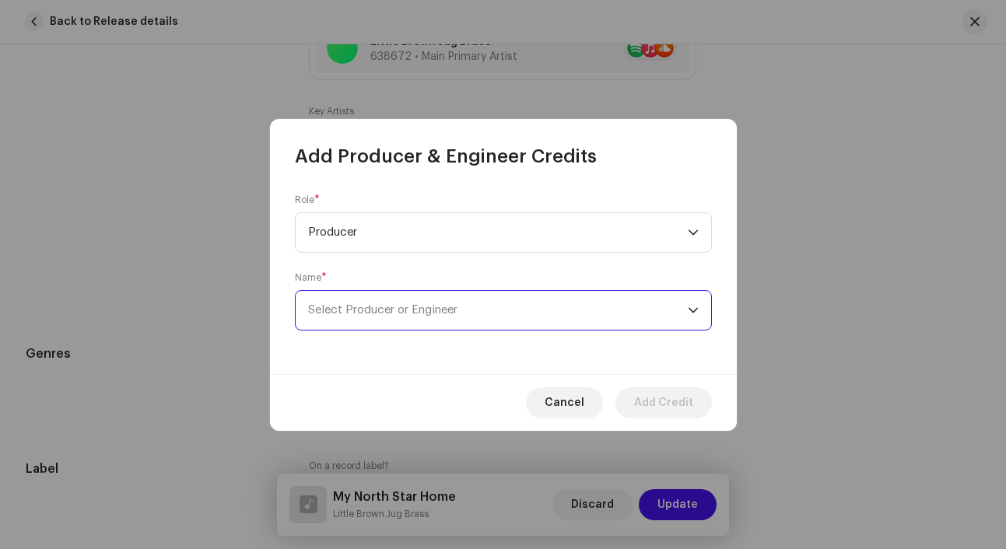
click at [406, 301] on span "Select Producer or Engineer" at bounding box center [498, 310] width 380 height 39
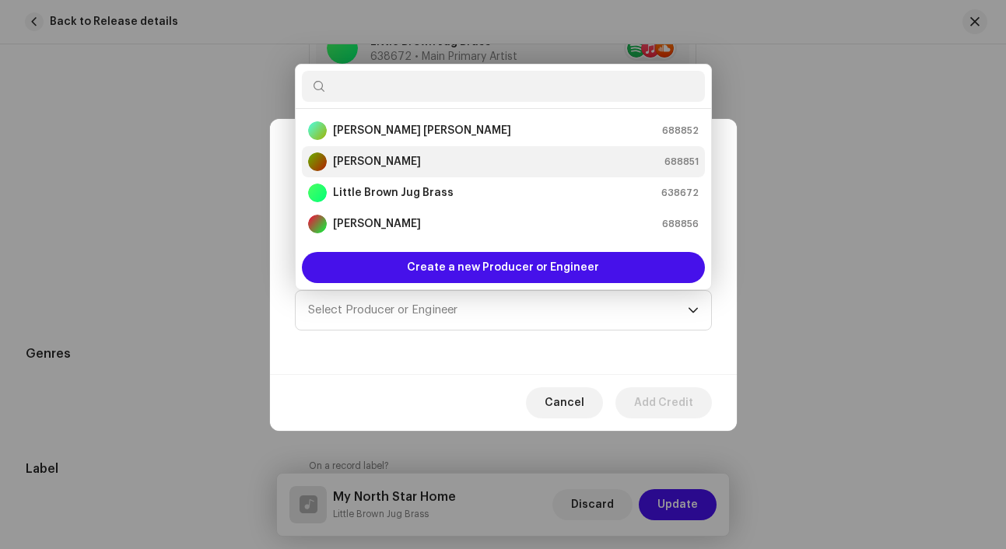
click at [413, 165] on strong "[PERSON_NAME]" at bounding box center [377, 162] width 88 height 16
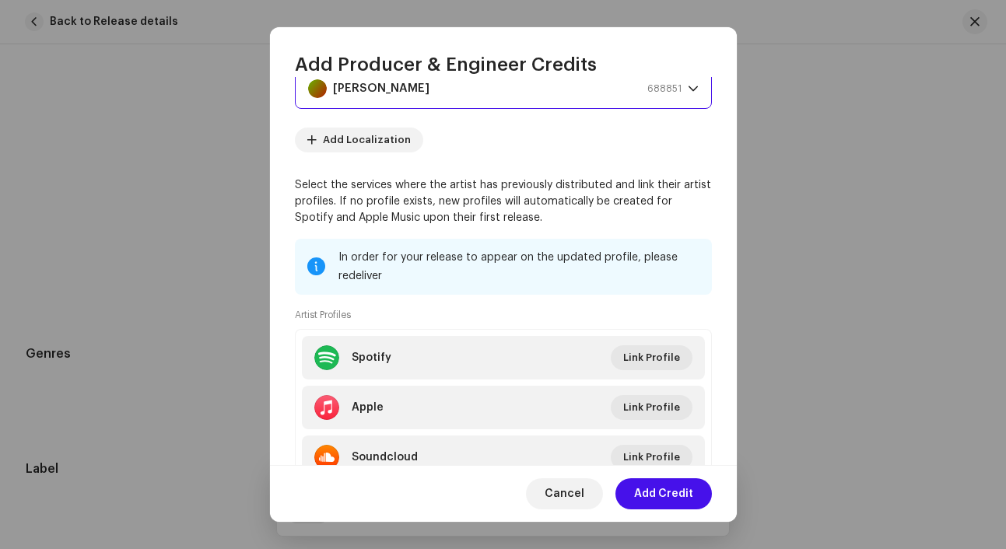
scroll to position [195, 0]
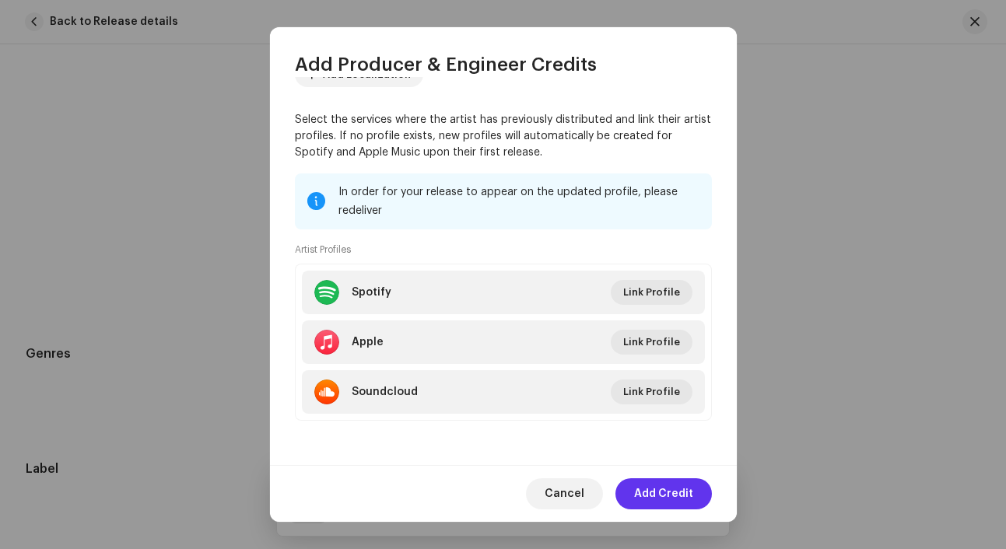
click at [654, 486] on span "Add Credit" at bounding box center [663, 494] width 59 height 31
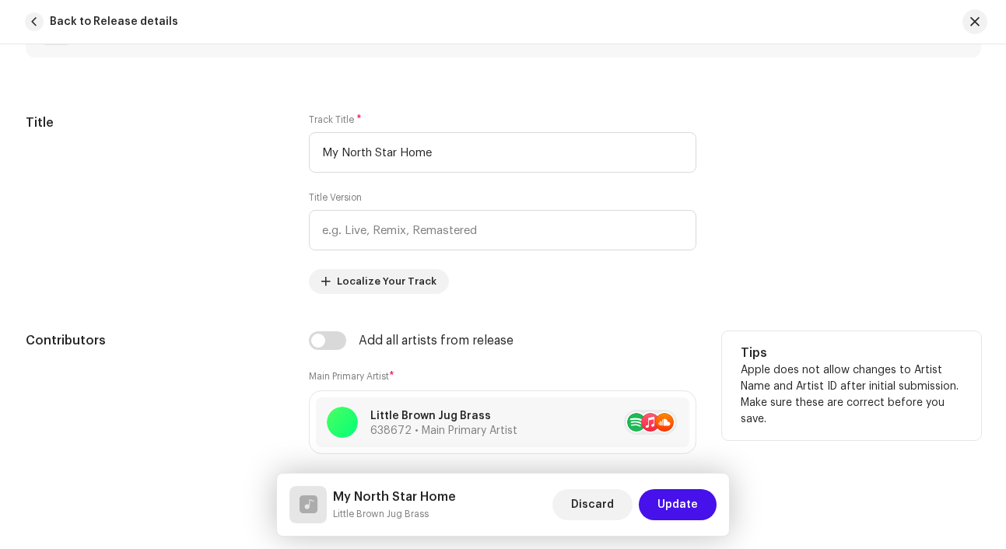
scroll to position [704, 0]
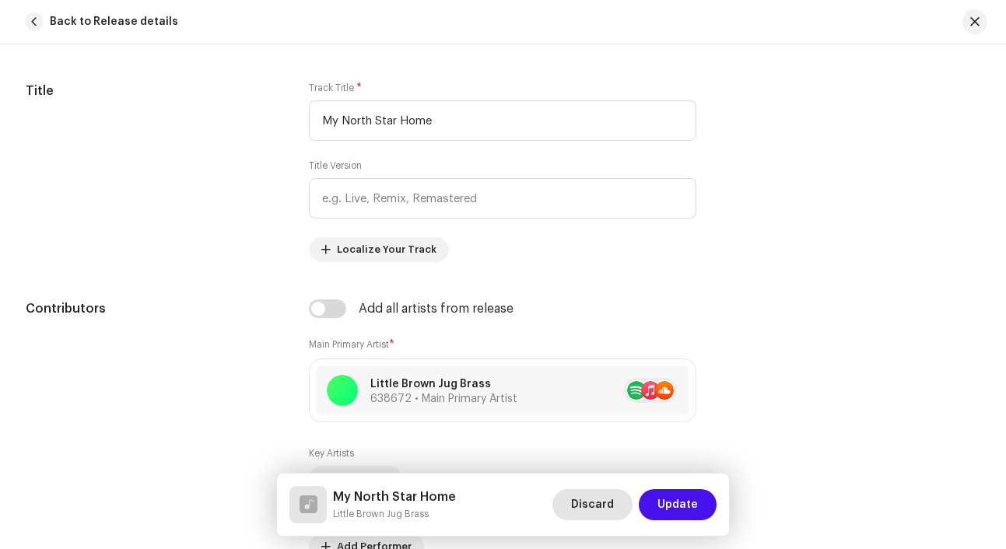
click at [606, 501] on span "Discard" at bounding box center [592, 505] width 43 height 31
